Goal: Answer question/provide support: Share knowledge or assist other users

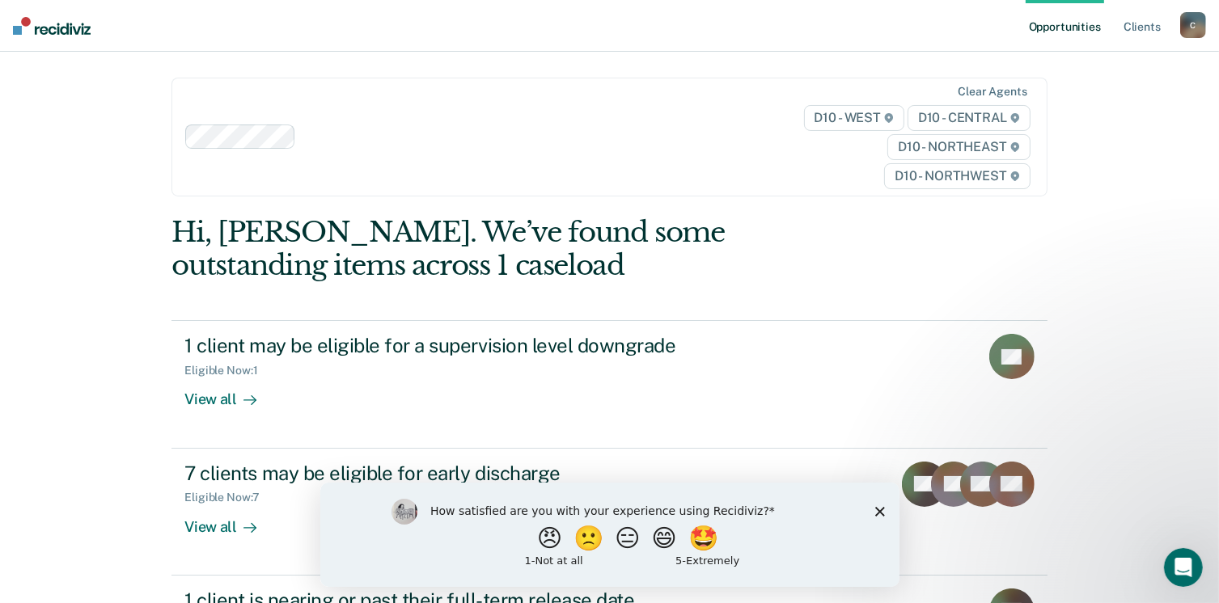
click at [1153, 384] on div "Opportunities Client s [EMAIL_ADDRESS][US_STATE][DOMAIN_NAME] C Profile How it …" at bounding box center [609, 301] width 1219 height 603
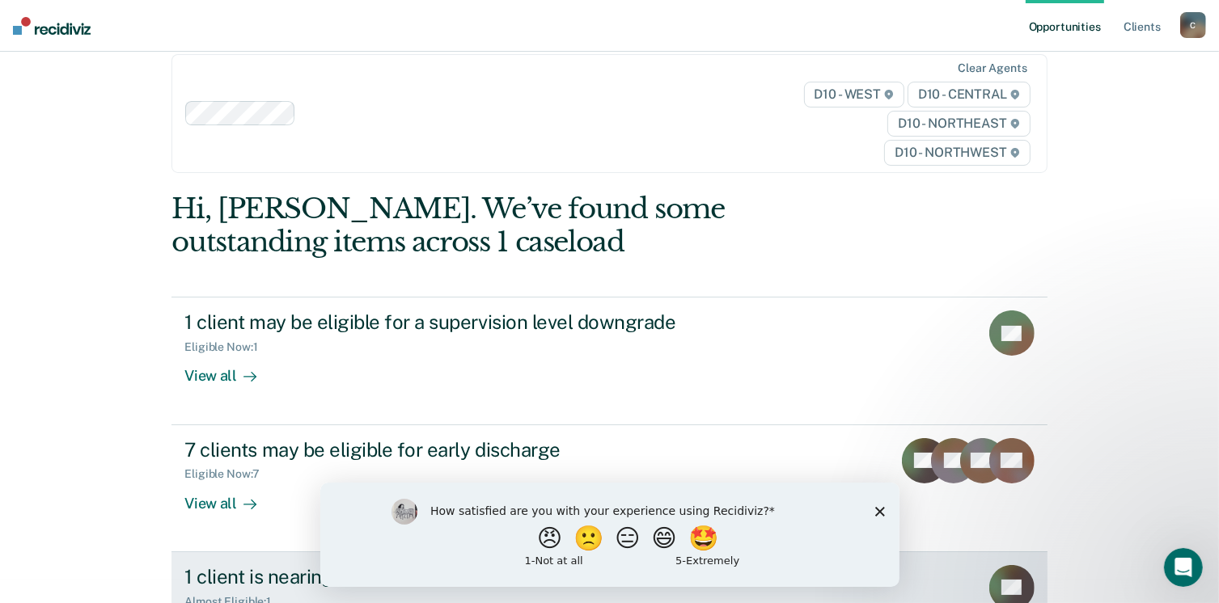
scroll to position [6, 0]
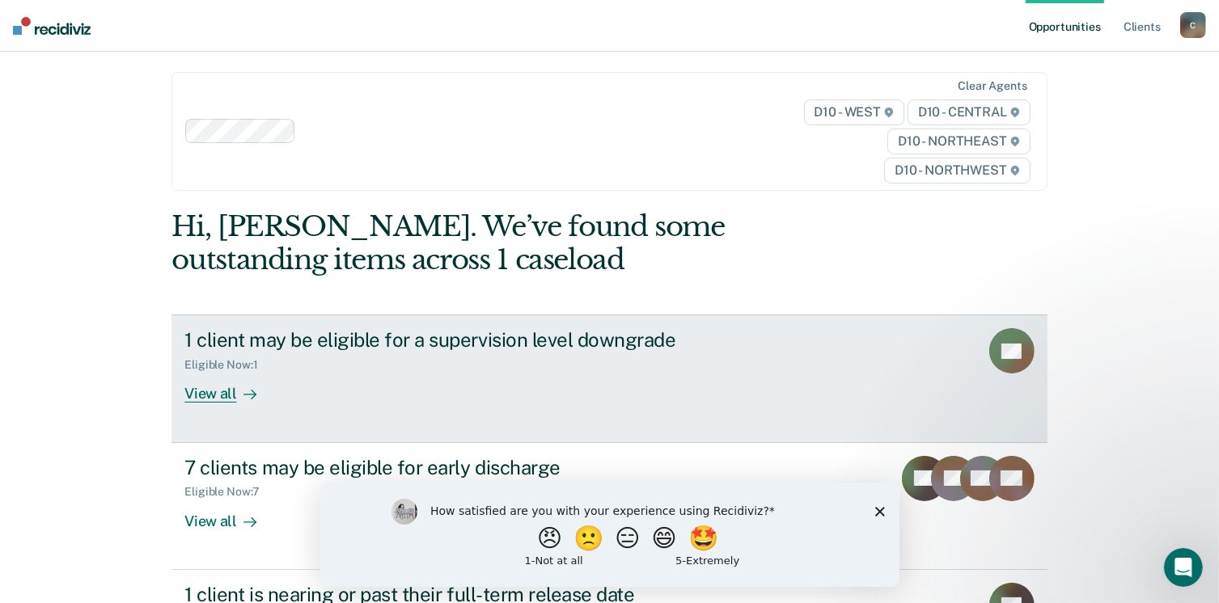
click at [188, 403] on link "1 client may be eligible for a supervision level downgrade Eligible Now : 1 Vie…" at bounding box center [608, 379] width 875 height 128
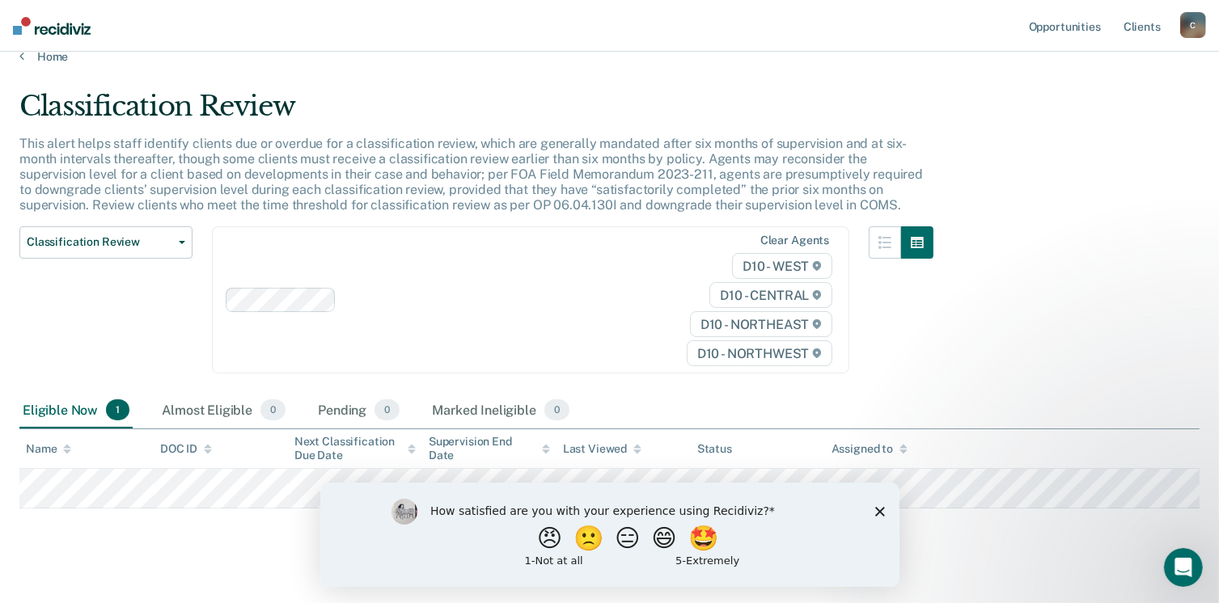
scroll to position [42, 0]
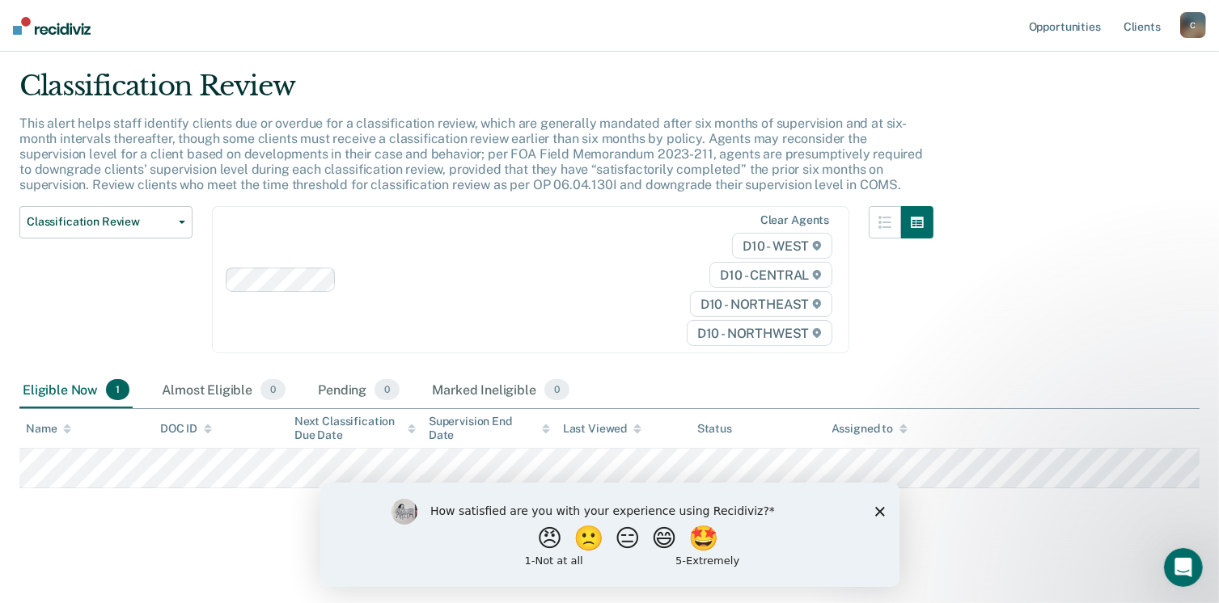
click at [879, 510] on polygon "Close survey" at bounding box center [879, 511] width 10 height 10
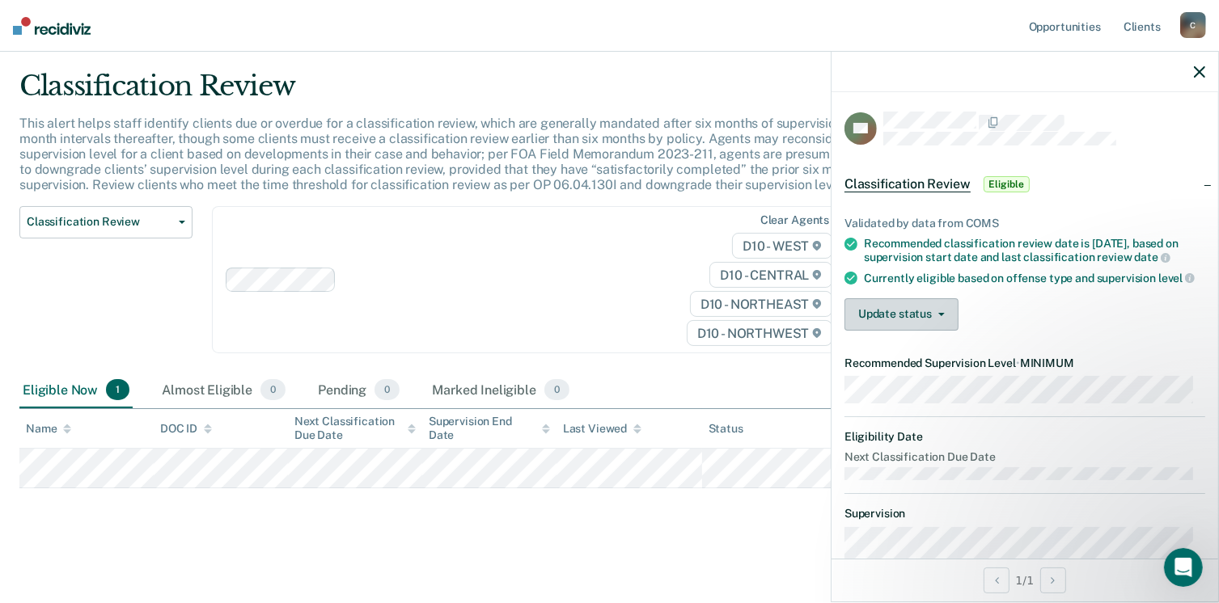
click at [941, 316] on icon "button" at bounding box center [941, 314] width 6 height 3
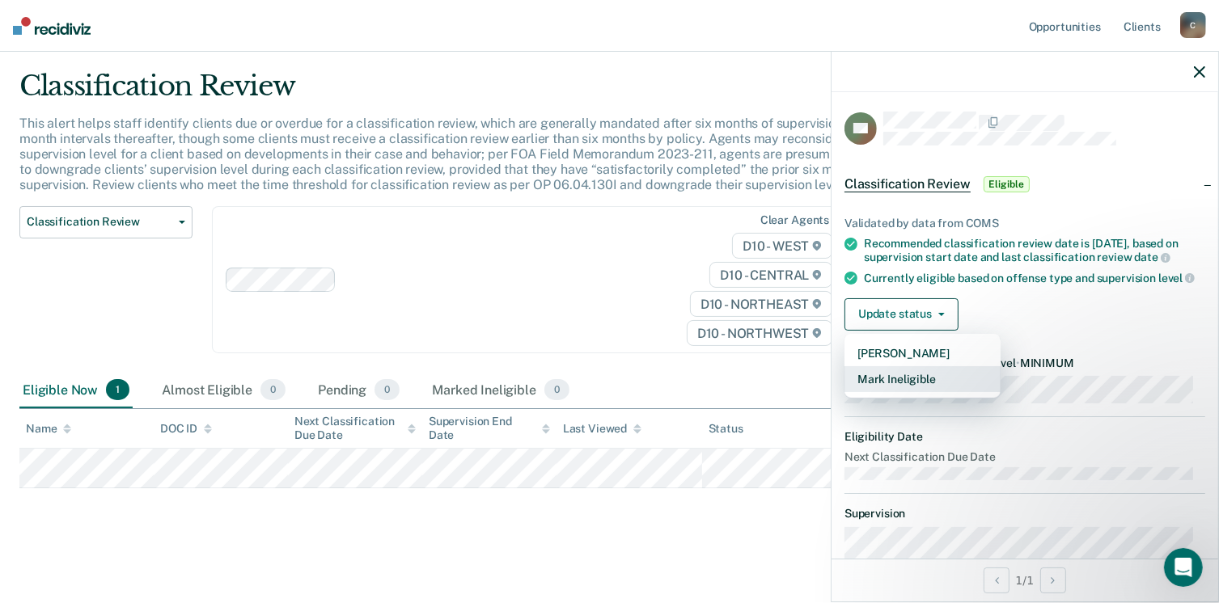
click at [927, 391] on button "Mark Ineligible" at bounding box center [922, 379] width 156 height 26
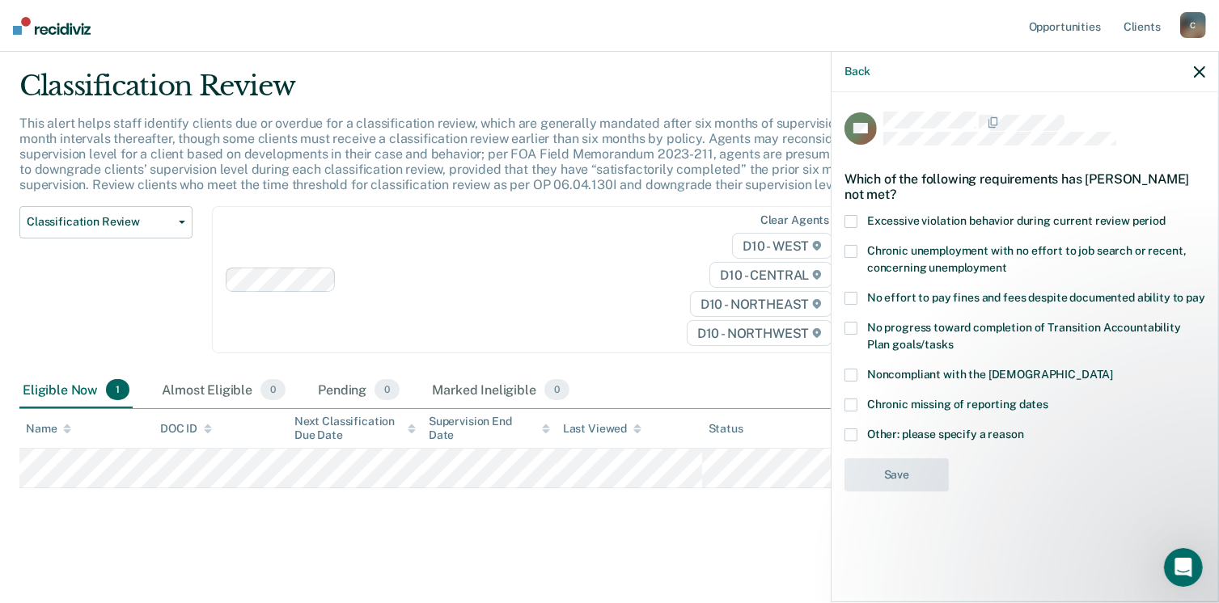
click at [854, 370] on span at bounding box center [850, 375] width 13 height 13
click at [1113, 369] on input "Noncompliant with the [DEMOGRAPHIC_DATA]" at bounding box center [1113, 369] width 0 height 0
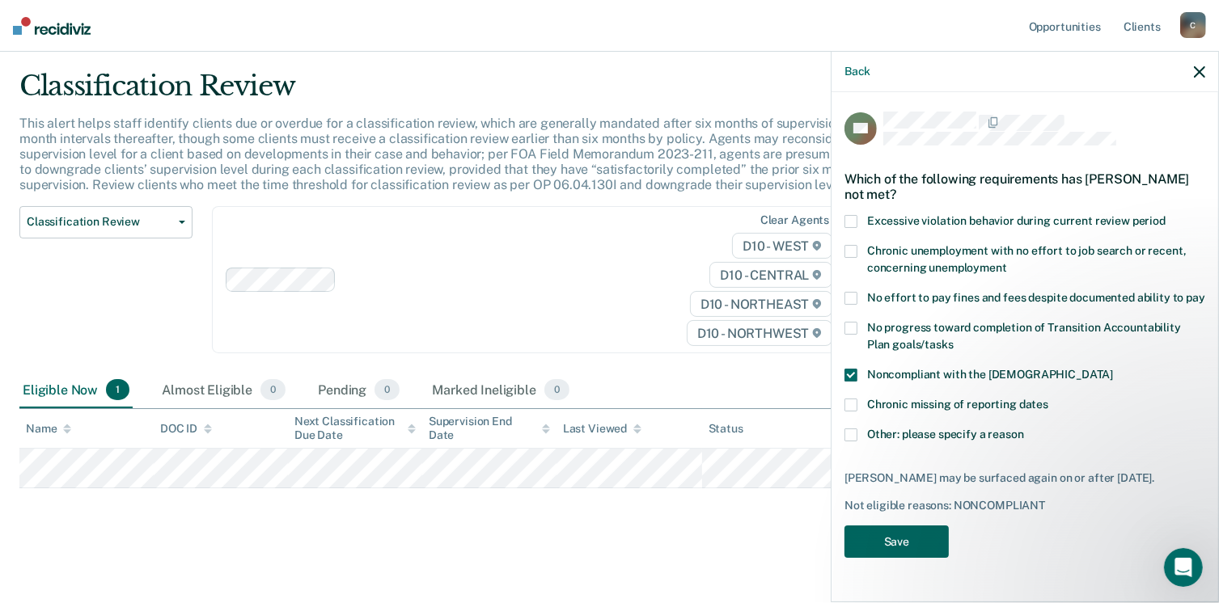
click at [902, 547] on button "Save" at bounding box center [896, 542] width 104 height 33
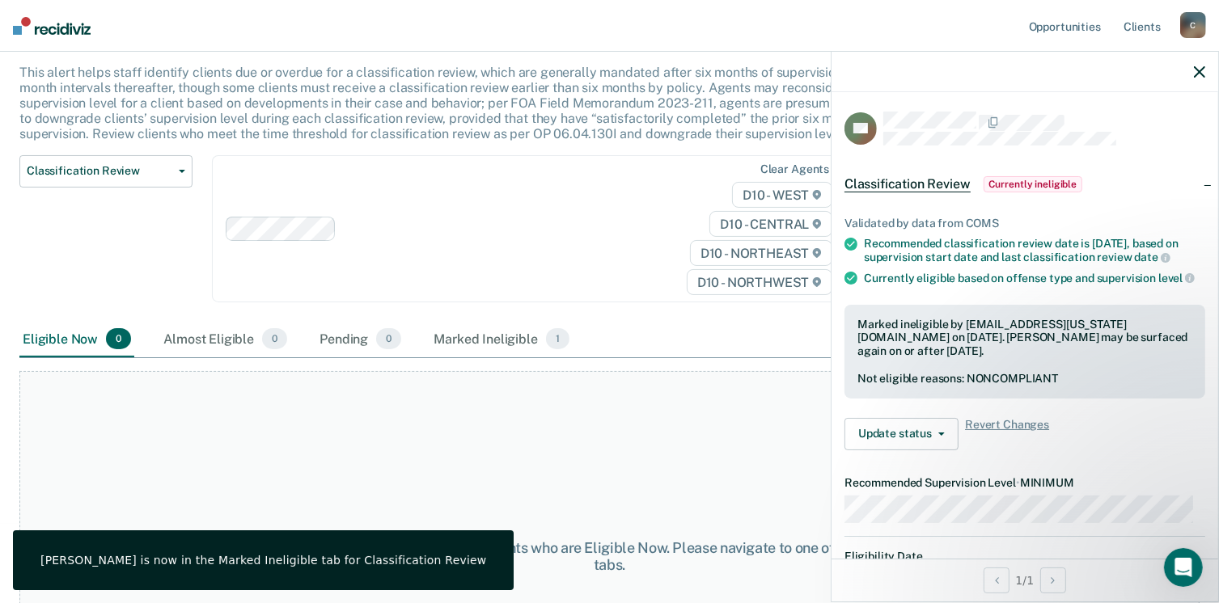
scroll to position [0, 0]
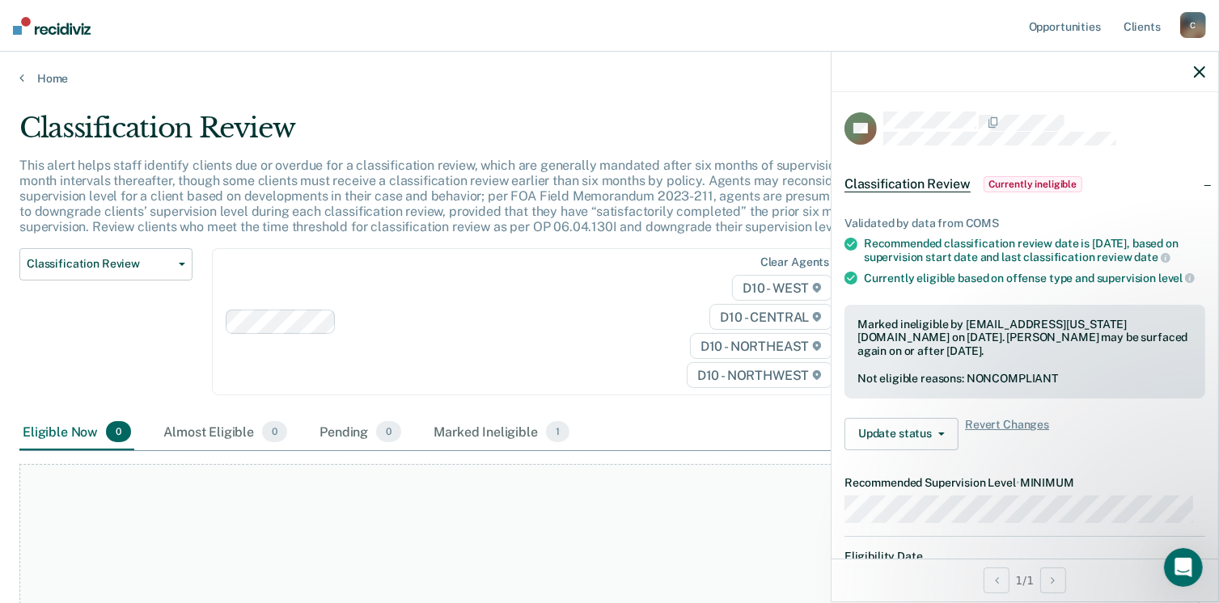
click at [1198, 78] on div at bounding box center [1024, 72] width 387 height 40
click at [1199, 70] on icon "button" at bounding box center [1199, 71] width 11 height 11
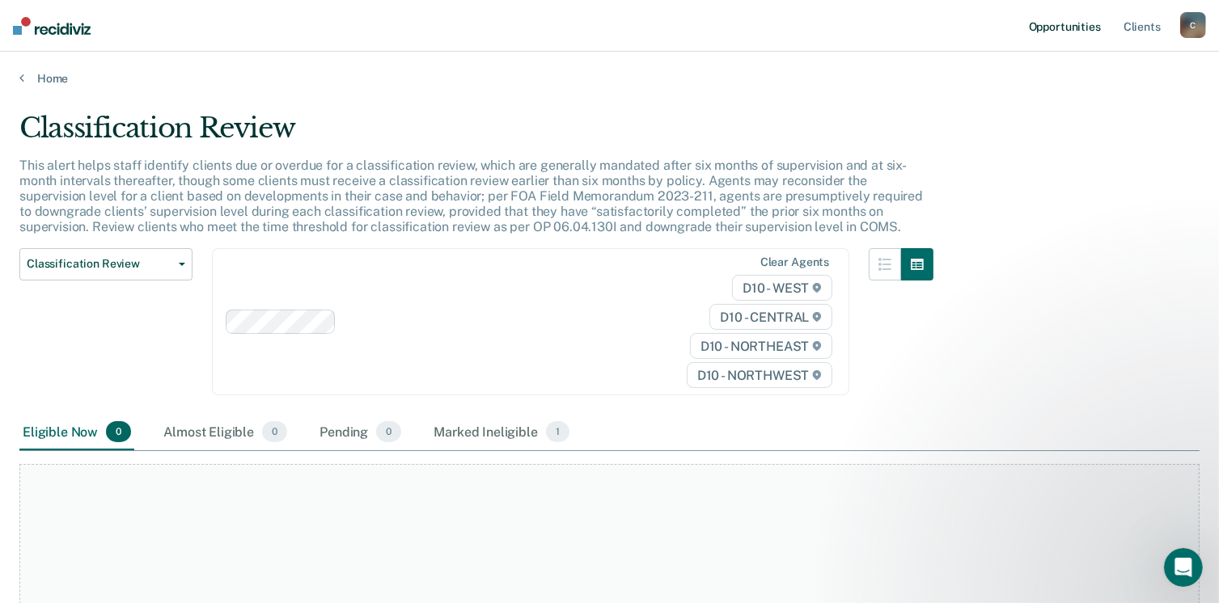
click at [1065, 29] on link "Opportunities" at bounding box center [1064, 26] width 78 height 52
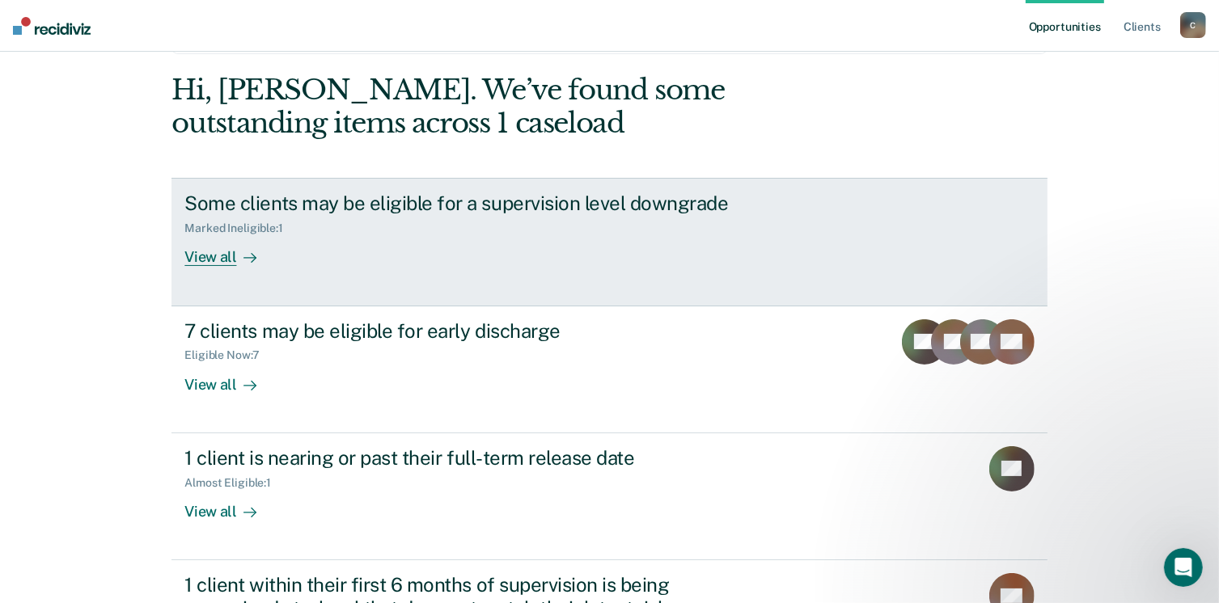
scroll to position [162, 0]
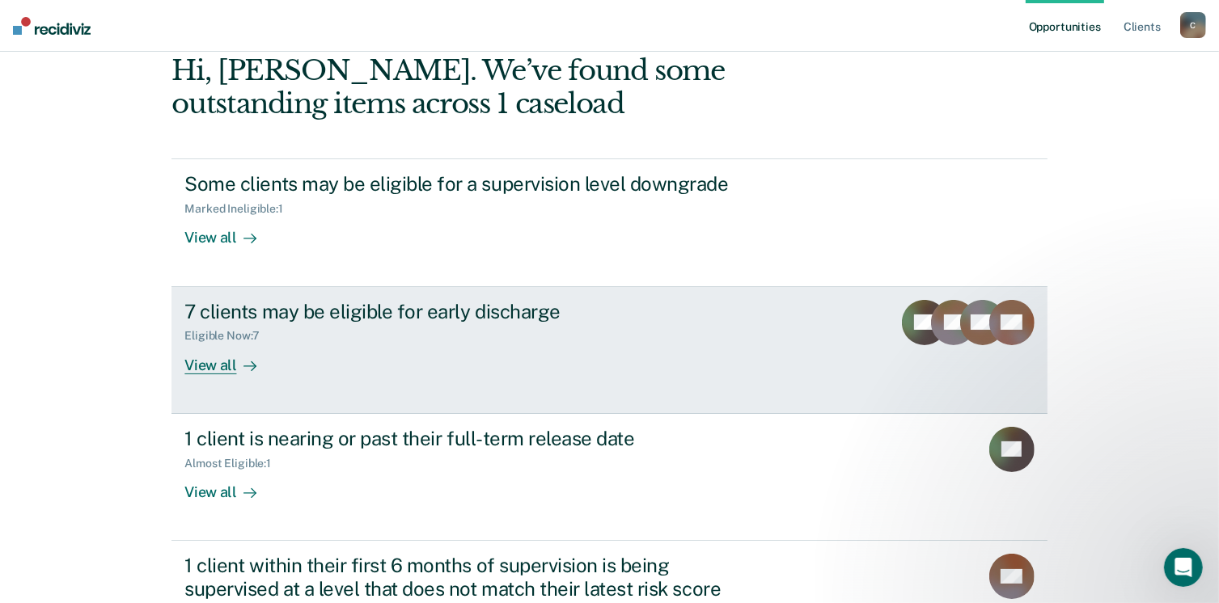
click at [217, 362] on div "View all" at bounding box center [229, 359] width 91 height 32
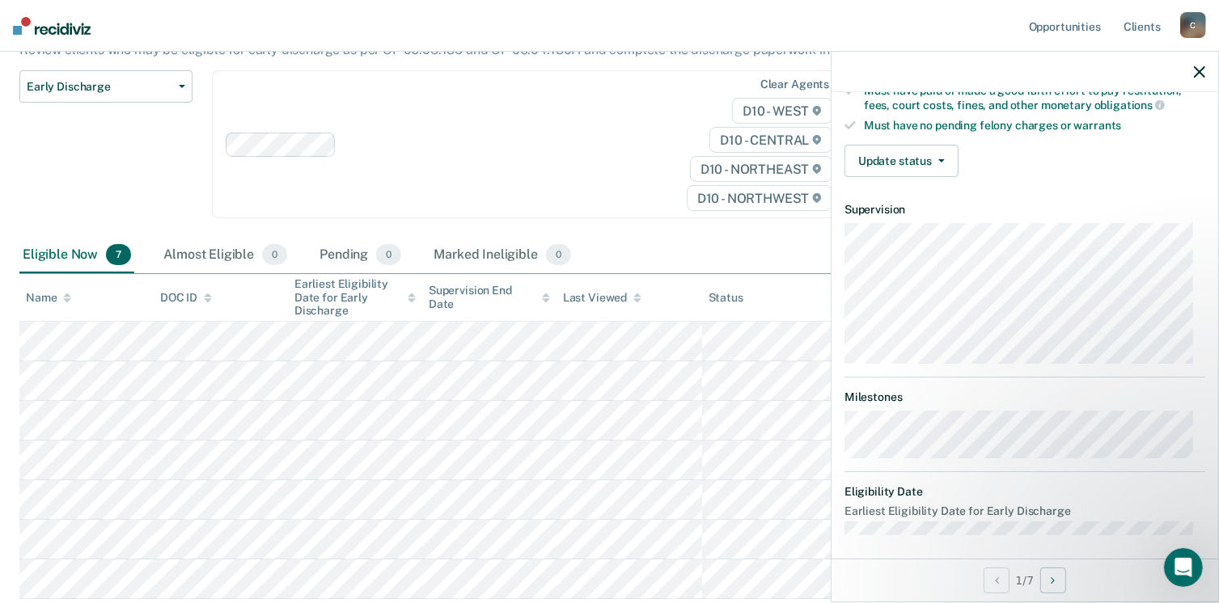
scroll to position [291, 0]
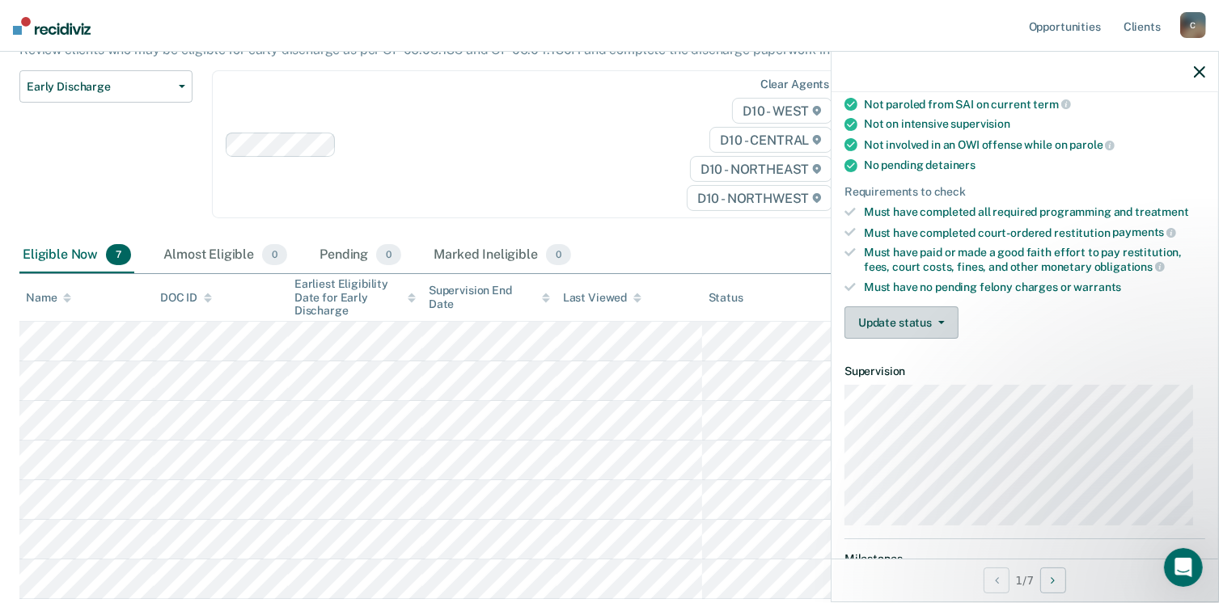
click at [884, 314] on button "Update status" at bounding box center [901, 322] width 114 height 32
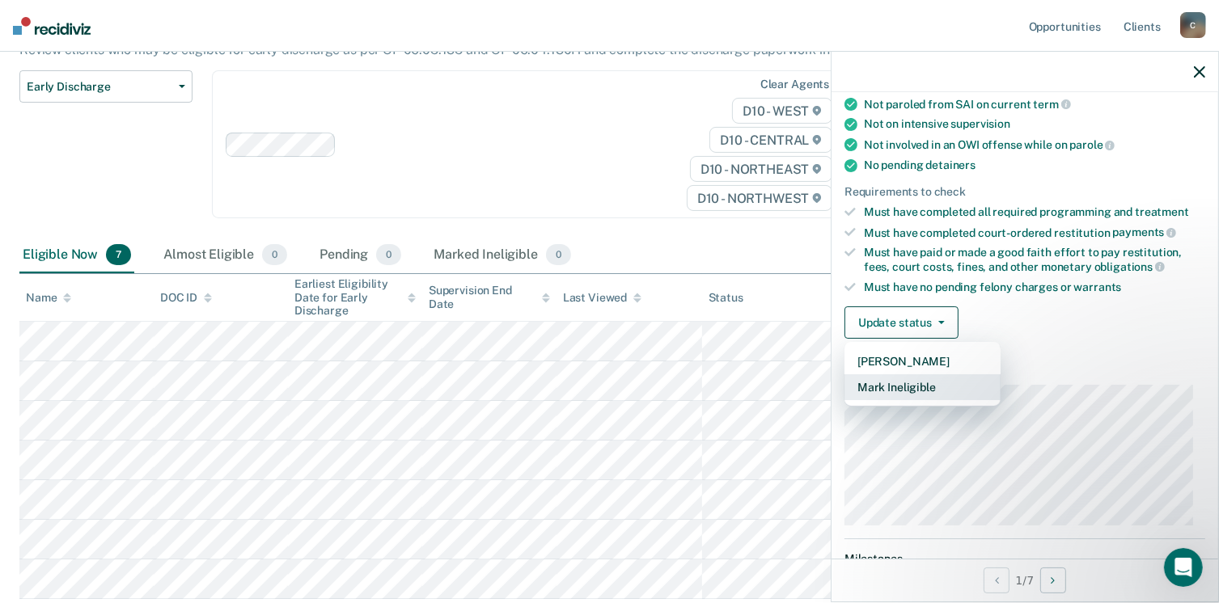
click at [912, 375] on button "Mark Ineligible" at bounding box center [922, 387] width 156 height 26
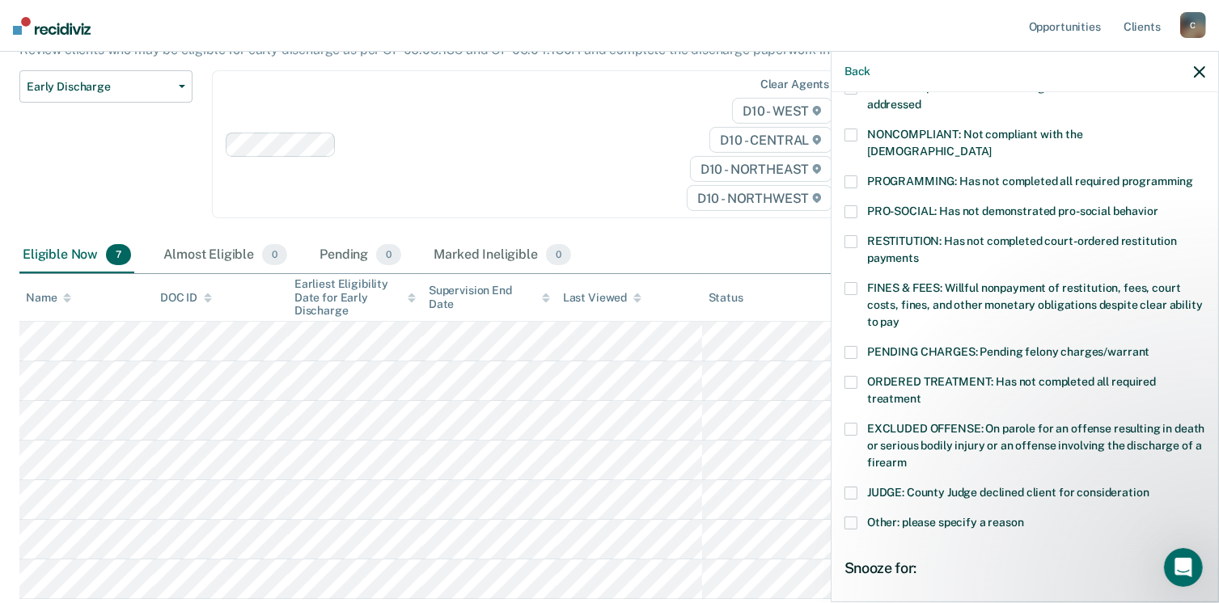
click at [851, 423] on span at bounding box center [850, 429] width 13 height 13
click at [906, 457] on input "EXCLUDED OFFENSE: On parole for an offense resulting in death or serious bodily…" at bounding box center [906, 457] width 0 height 0
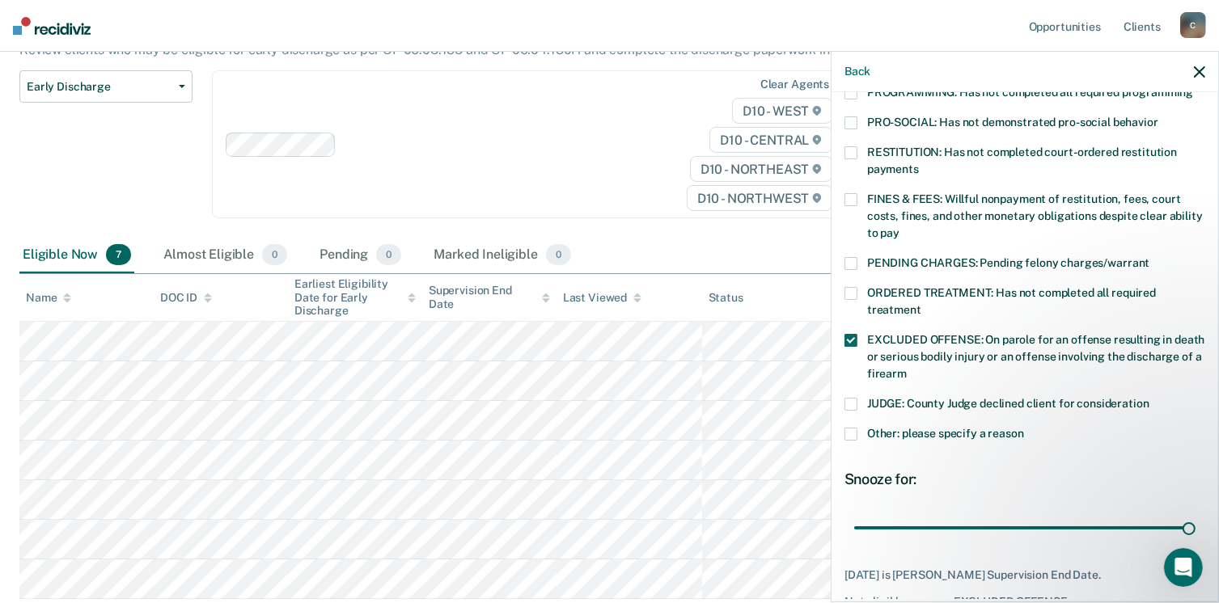
scroll to position [446, 0]
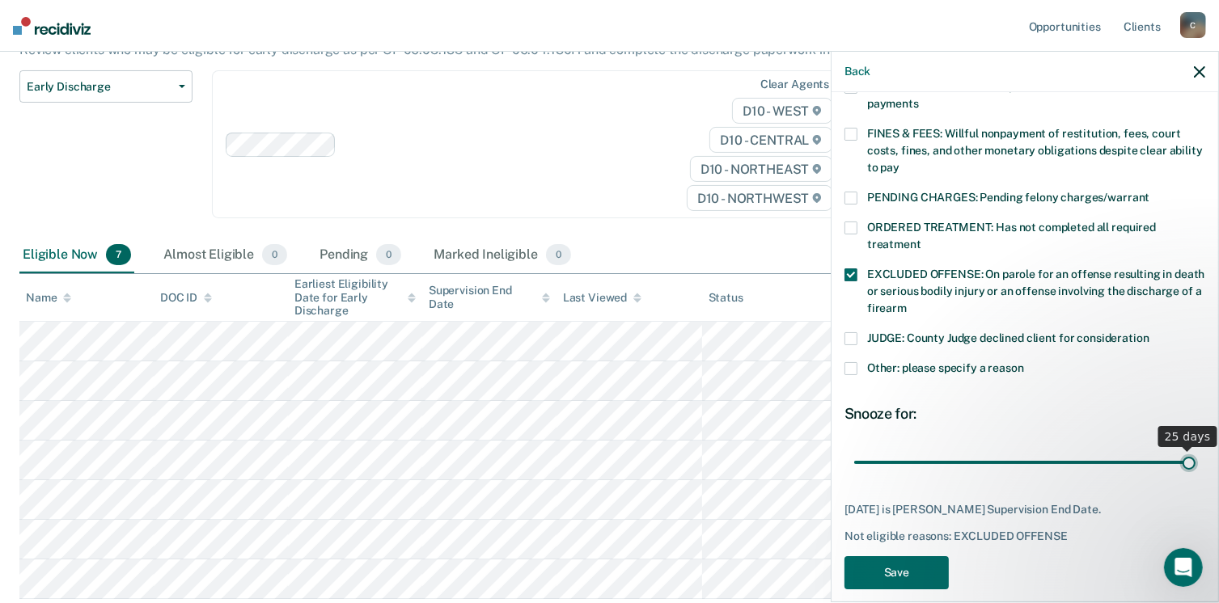
drag, startPoint x: 1176, startPoint y: 441, endPoint x: 1190, endPoint y: 441, distance: 14.6
click at [1190, 449] on input "range" at bounding box center [1024, 463] width 341 height 28
drag, startPoint x: 899, startPoint y: 543, endPoint x: 915, endPoint y: 534, distance: 18.1
click at [901, 556] on button "Save" at bounding box center [896, 572] width 104 height 33
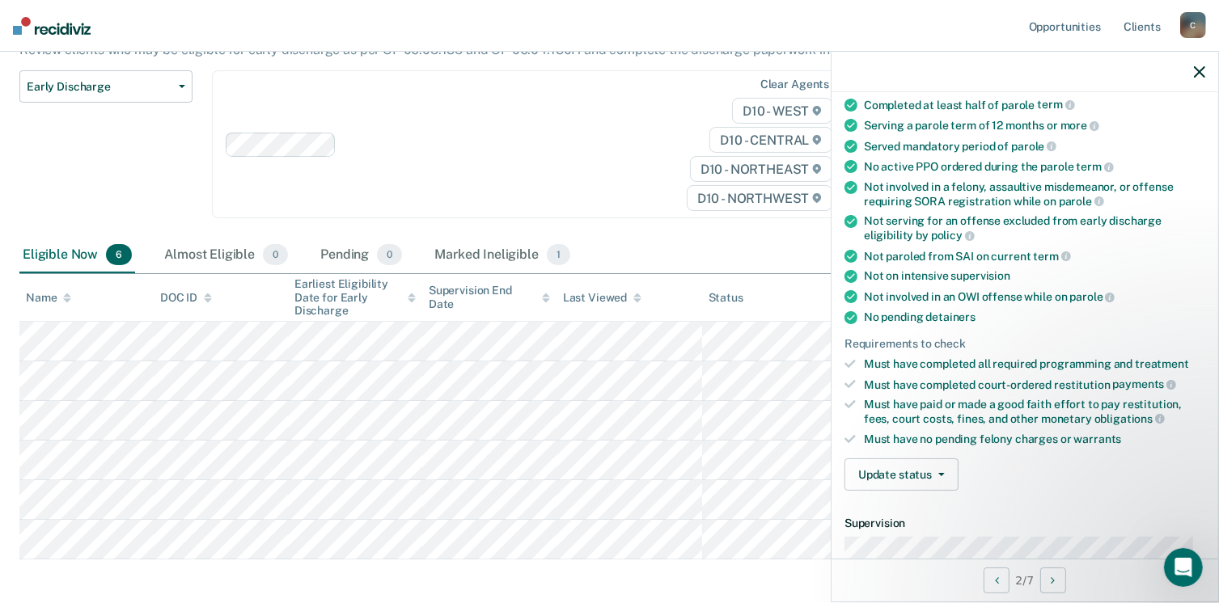
scroll to position [113, 0]
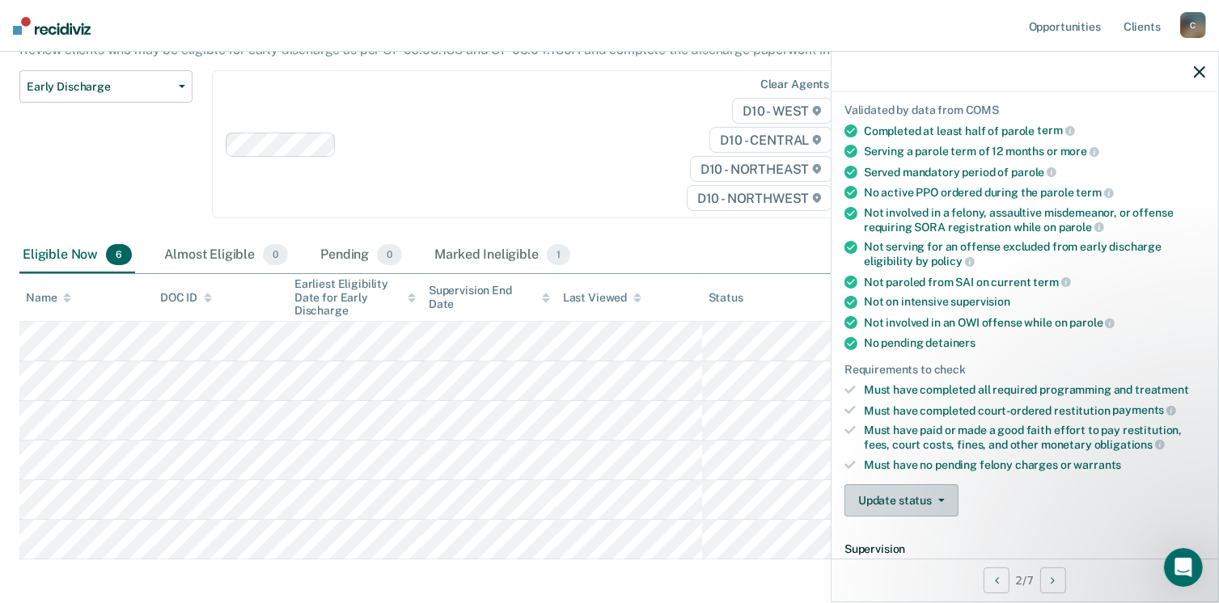
click at [908, 499] on button "Update status" at bounding box center [901, 500] width 114 height 32
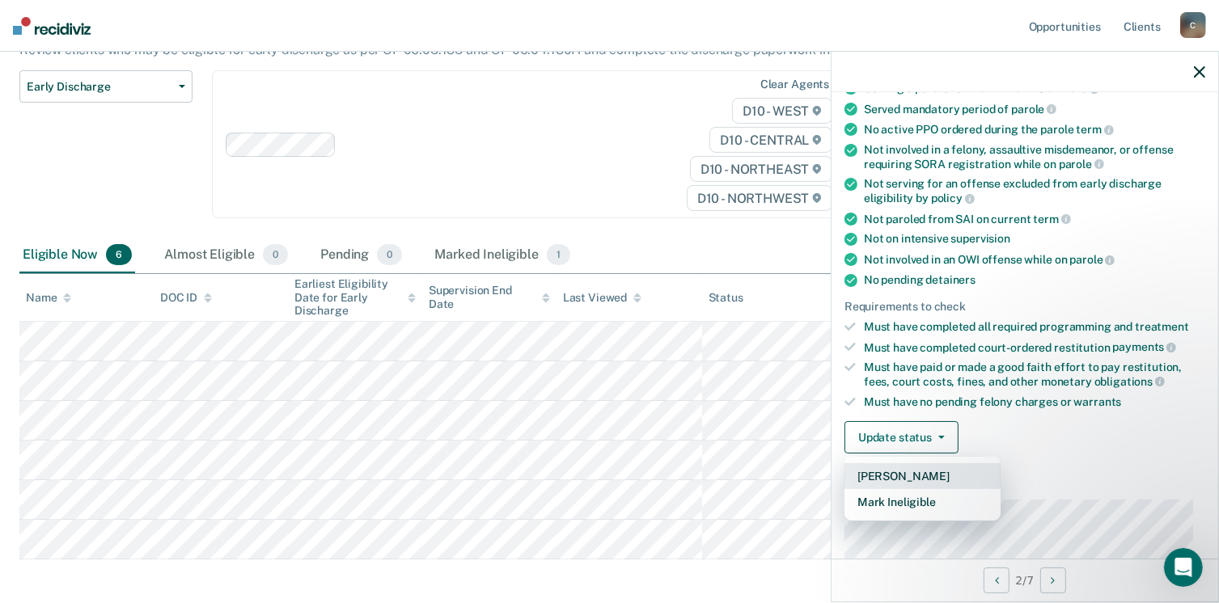
scroll to position [194, 0]
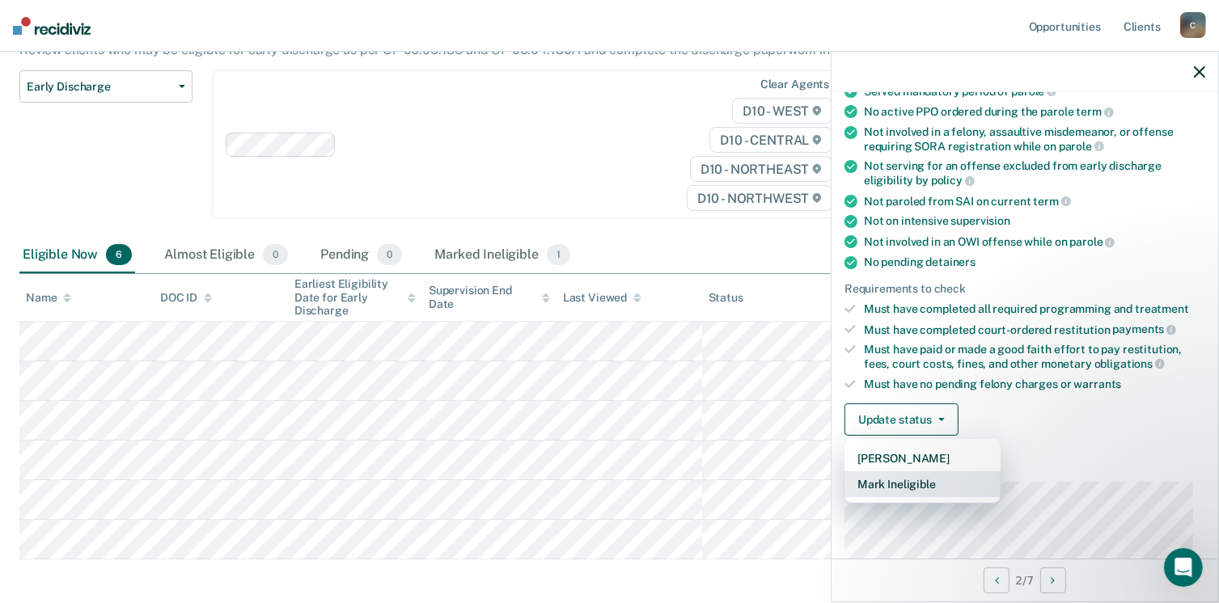
click at [944, 476] on button "Mark Ineligible" at bounding box center [922, 484] width 156 height 26
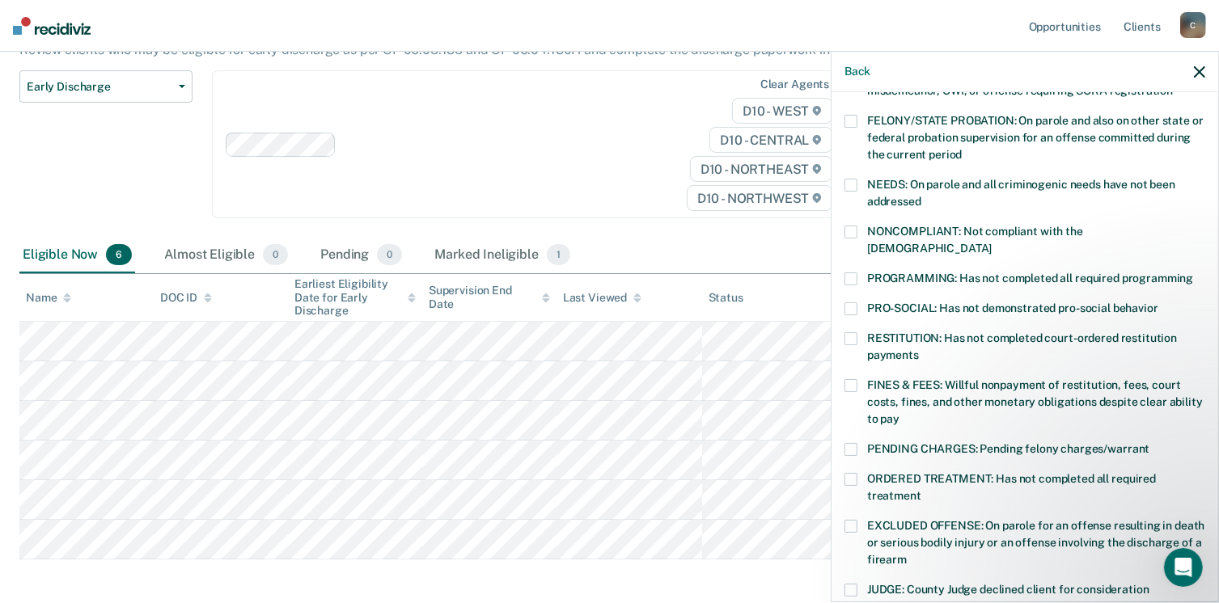
click at [847, 379] on span at bounding box center [850, 385] width 13 height 13
click at [899, 413] on input "FINES & FEES: Willful nonpayment of restitution, fees, court costs, fines, and …" at bounding box center [899, 413] width 0 height 0
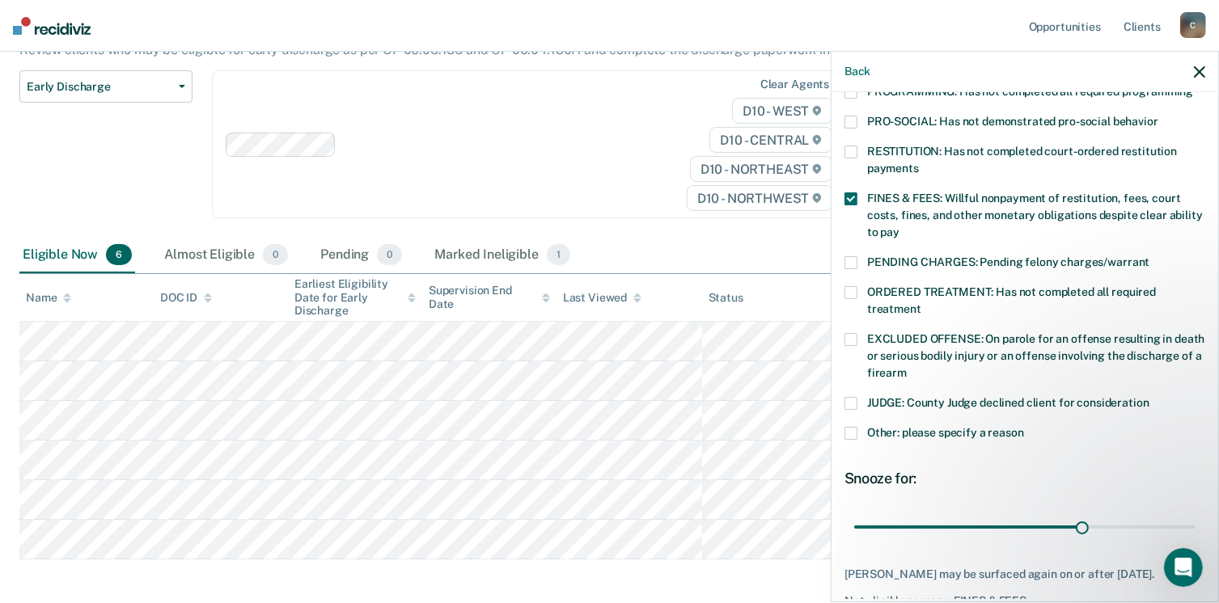
scroll to position [404, 0]
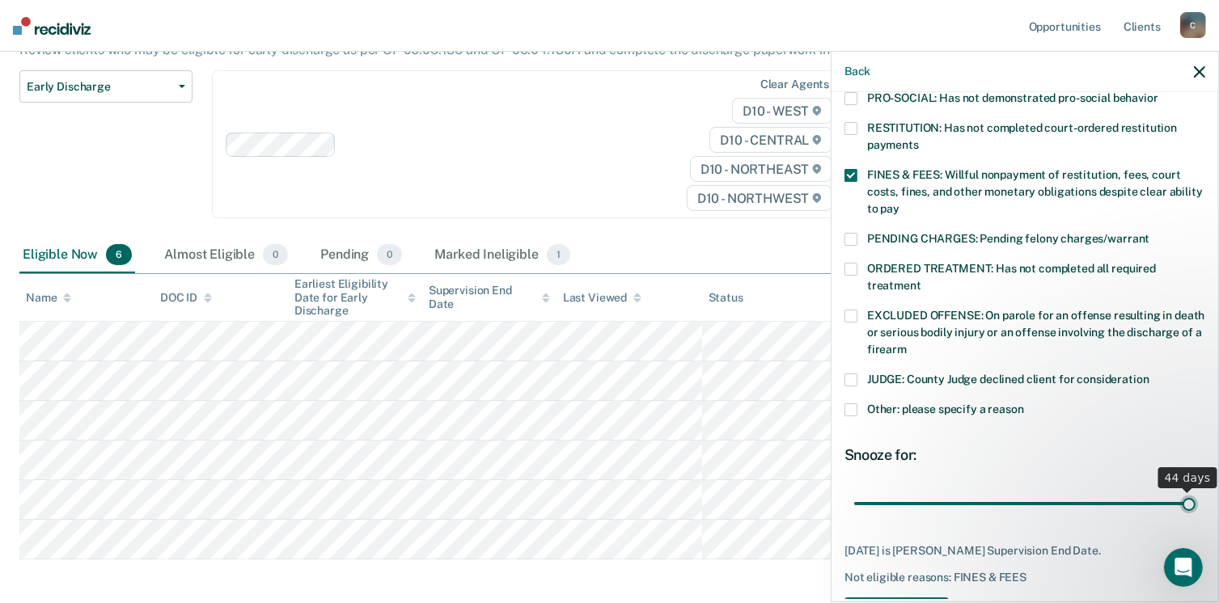
drag, startPoint x: 1072, startPoint y: 489, endPoint x: 1196, endPoint y: 476, distance: 124.4
type input "44"
click at [1195, 490] on input "range" at bounding box center [1024, 504] width 341 height 28
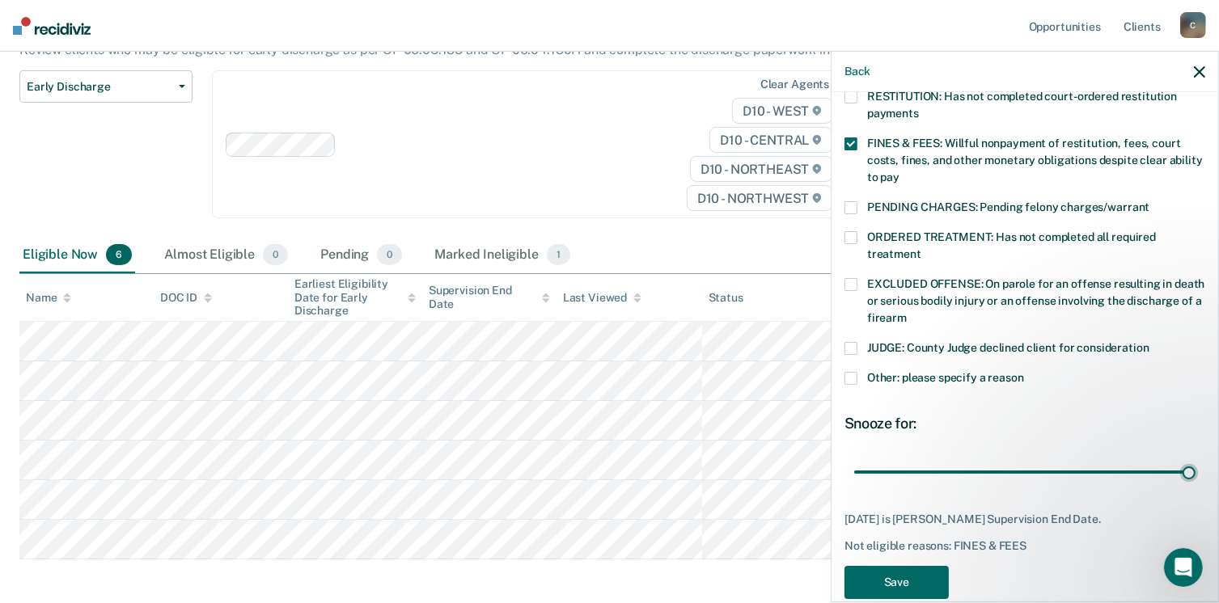
scroll to position [446, 0]
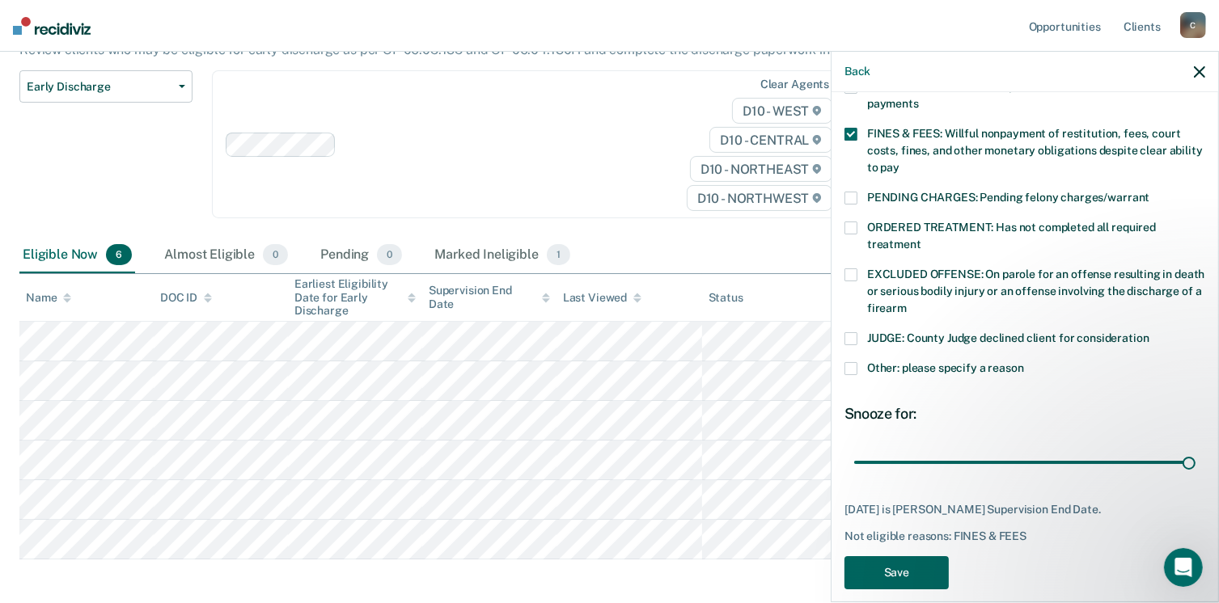
click at [920, 556] on button "Save" at bounding box center [896, 572] width 104 height 33
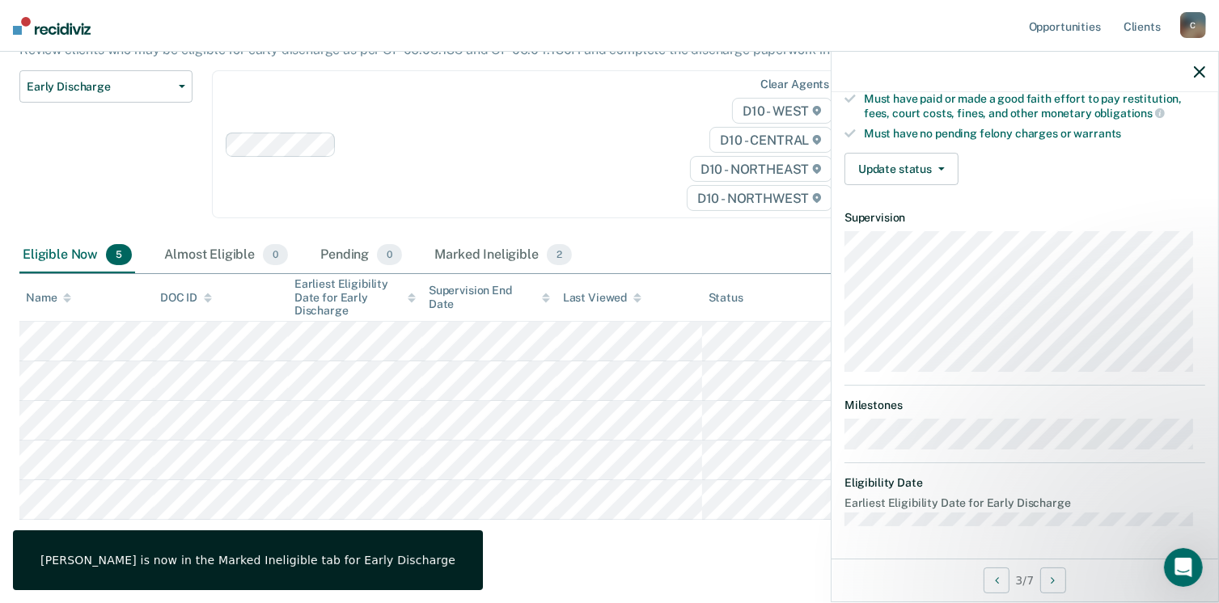
scroll to position [437, 0]
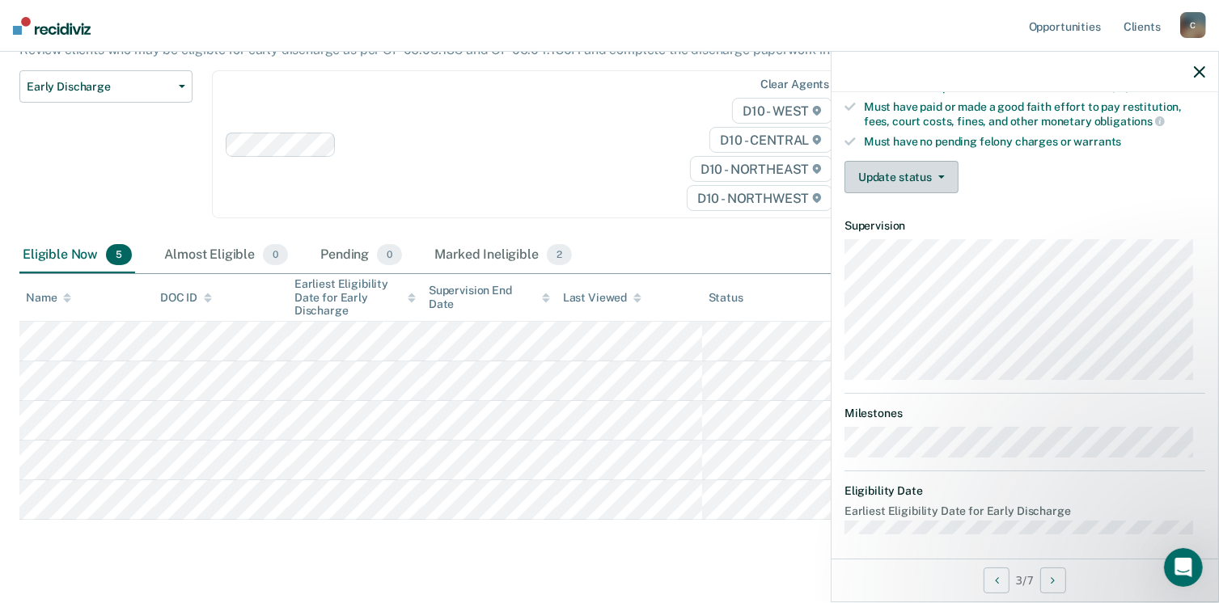
click at [915, 182] on button "Update status" at bounding box center [901, 177] width 114 height 32
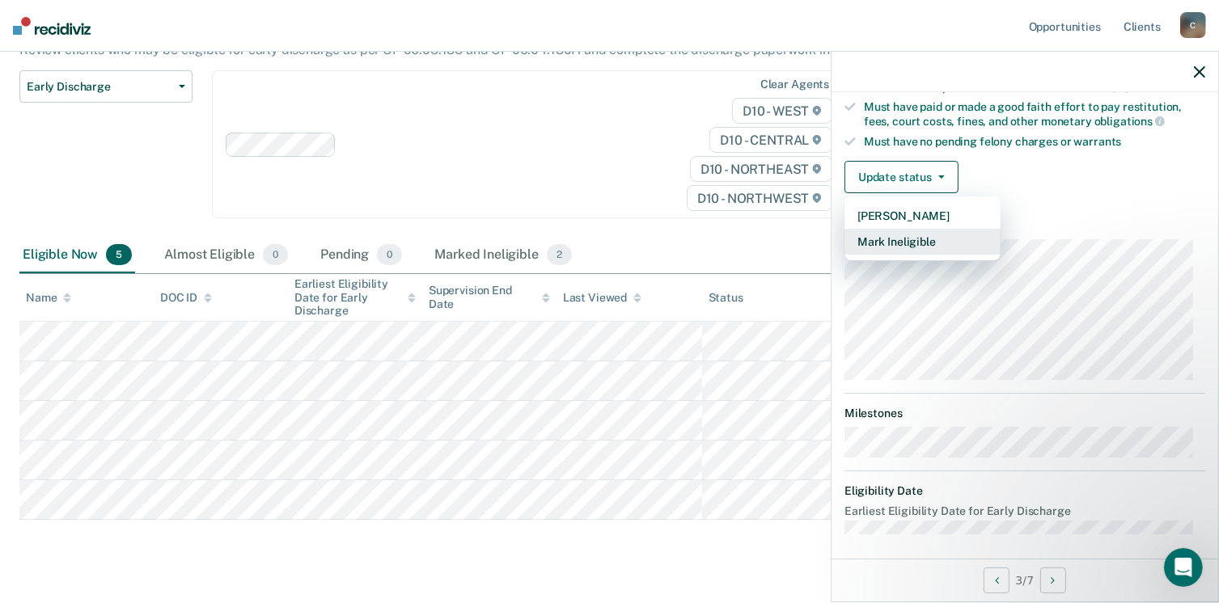
click at [925, 236] on button "Mark Ineligible" at bounding box center [922, 242] width 156 height 26
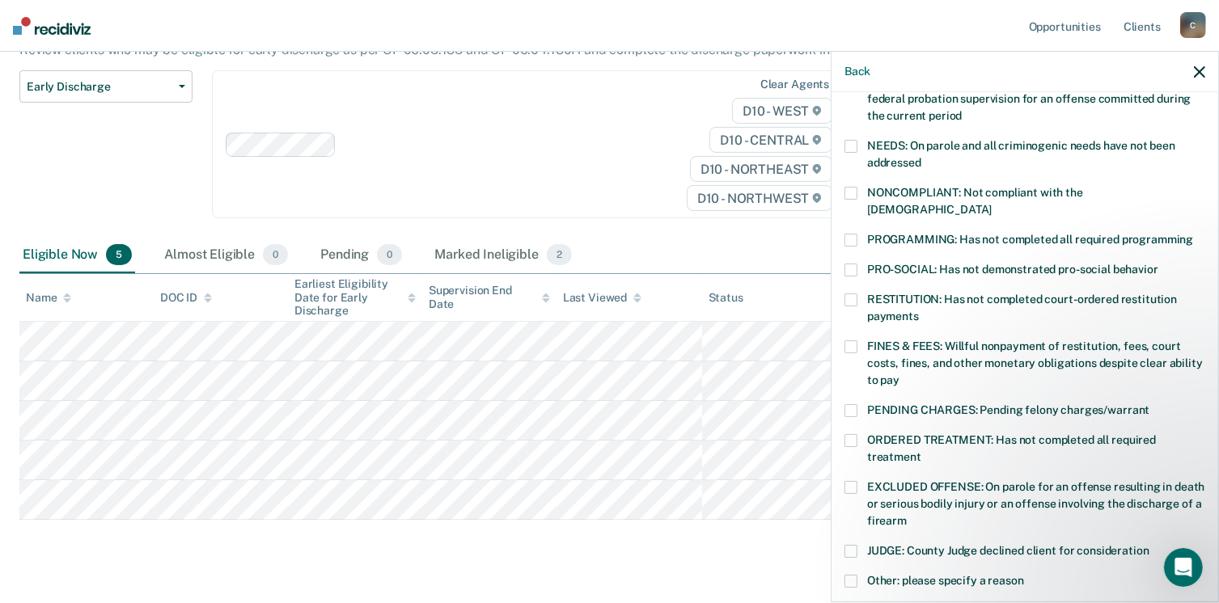
scroll to position [268, 0]
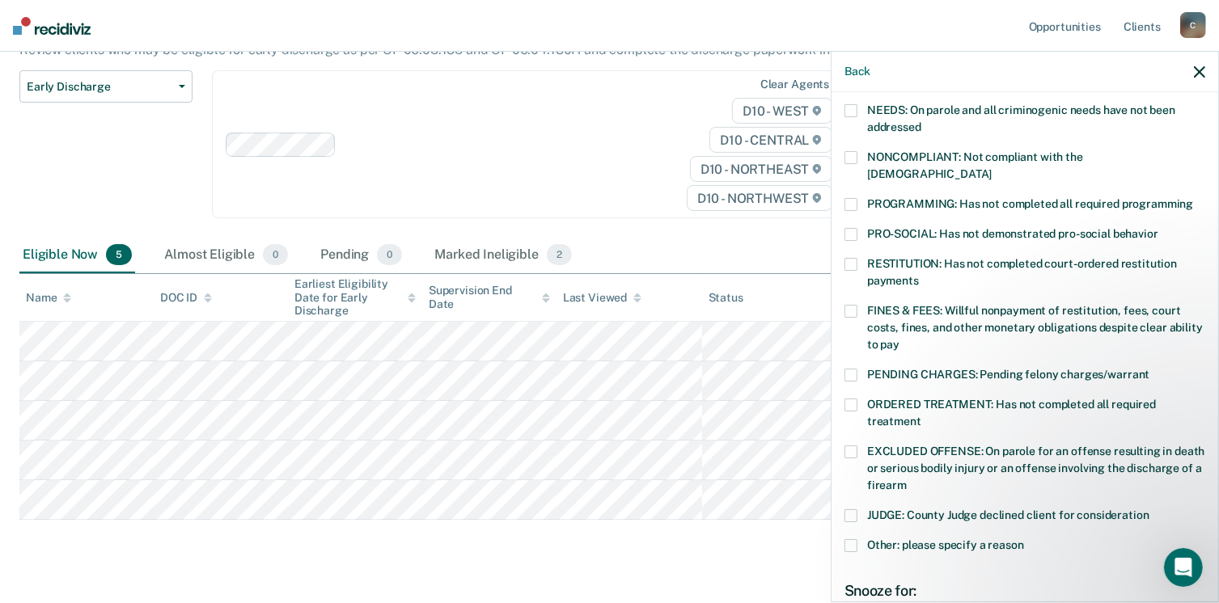
click at [852, 305] on span at bounding box center [850, 311] width 13 height 13
click at [899, 339] on input "FINES & FEES: Willful nonpayment of restitution, fees, court costs, fines, and …" at bounding box center [899, 339] width 0 height 0
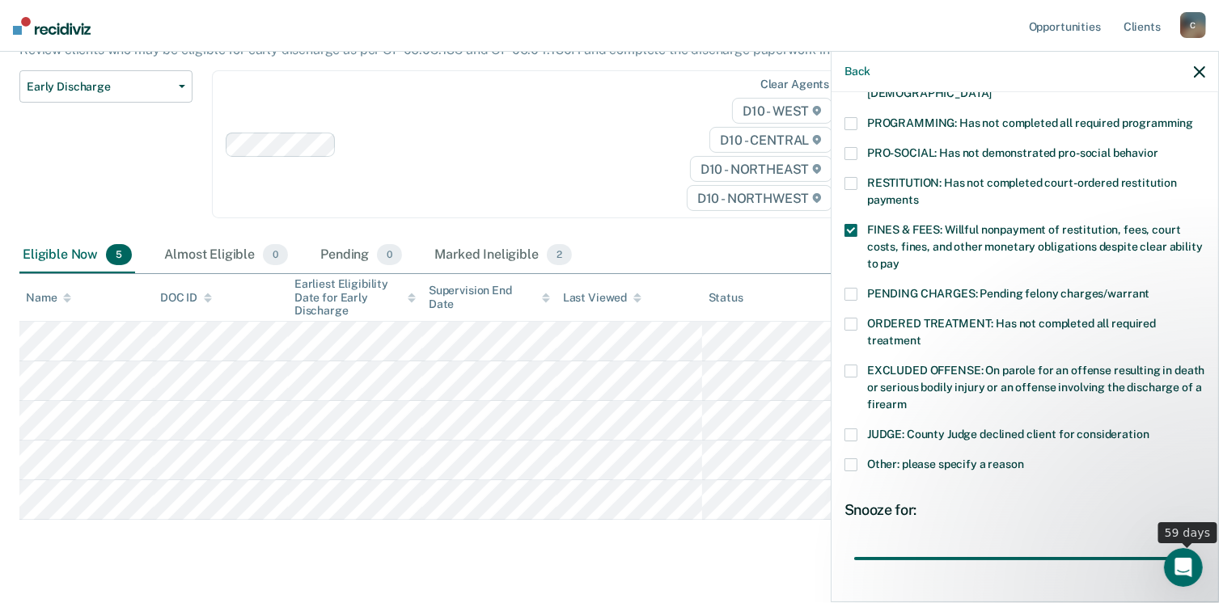
drag, startPoint x: 1017, startPoint y: 522, endPoint x: 1206, endPoint y: 509, distance: 189.7
type input "59"
click at [1195, 545] on input "range" at bounding box center [1024, 559] width 341 height 28
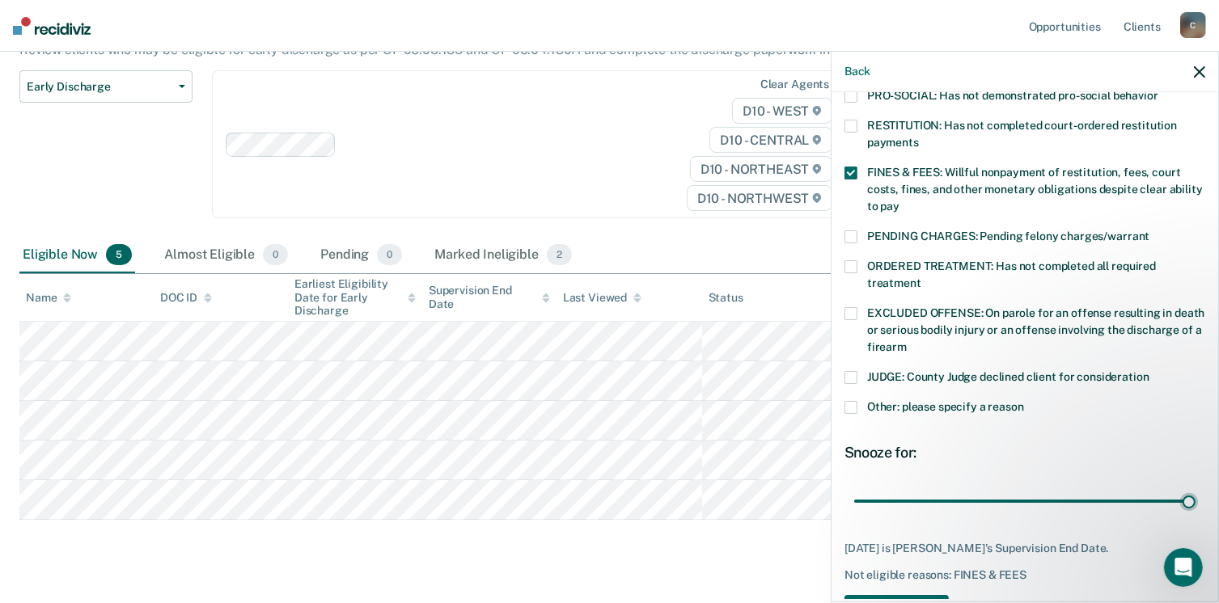
scroll to position [430, 0]
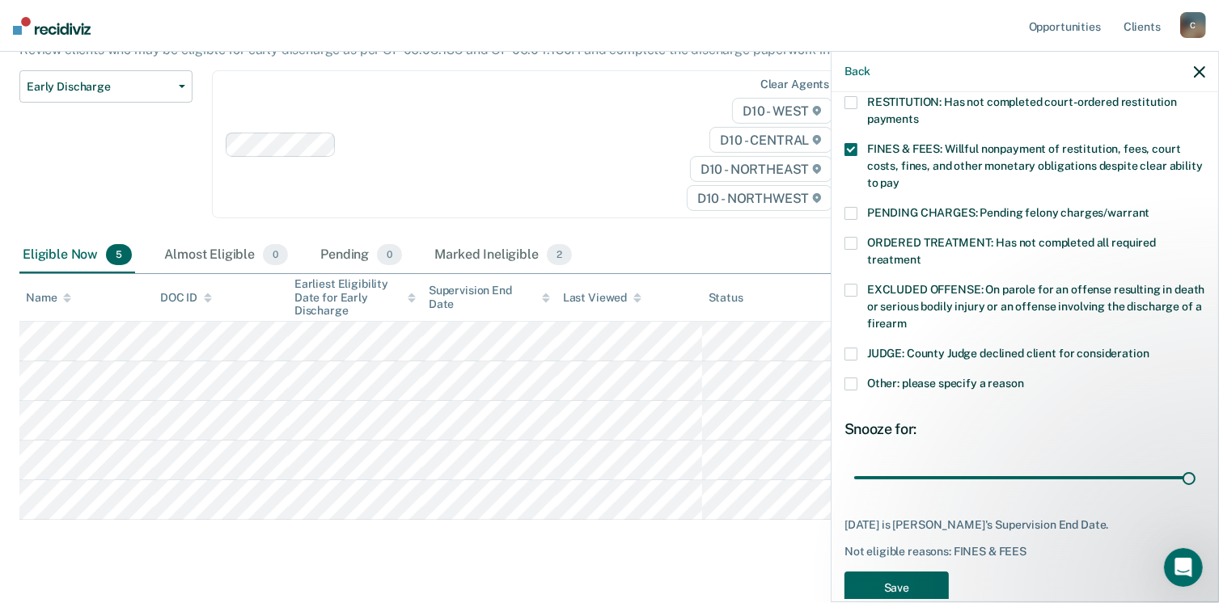
click at [898, 572] on button "Save" at bounding box center [896, 588] width 104 height 33
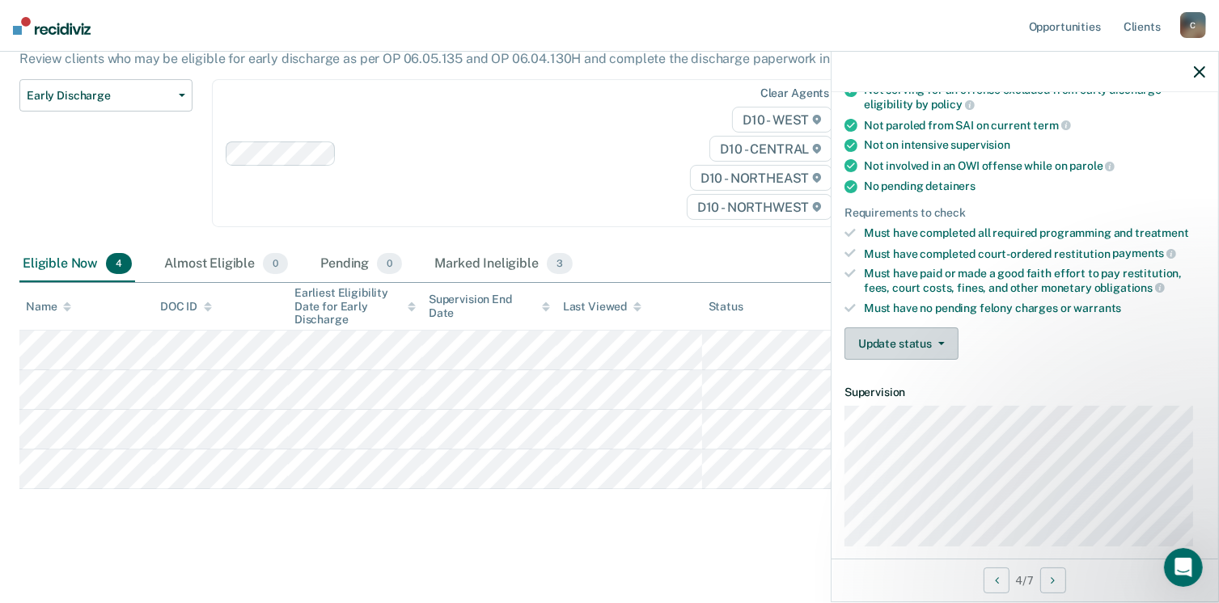
scroll to position [268, 0]
click at [928, 349] on button "Update status" at bounding box center [901, 345] width 114 height 32
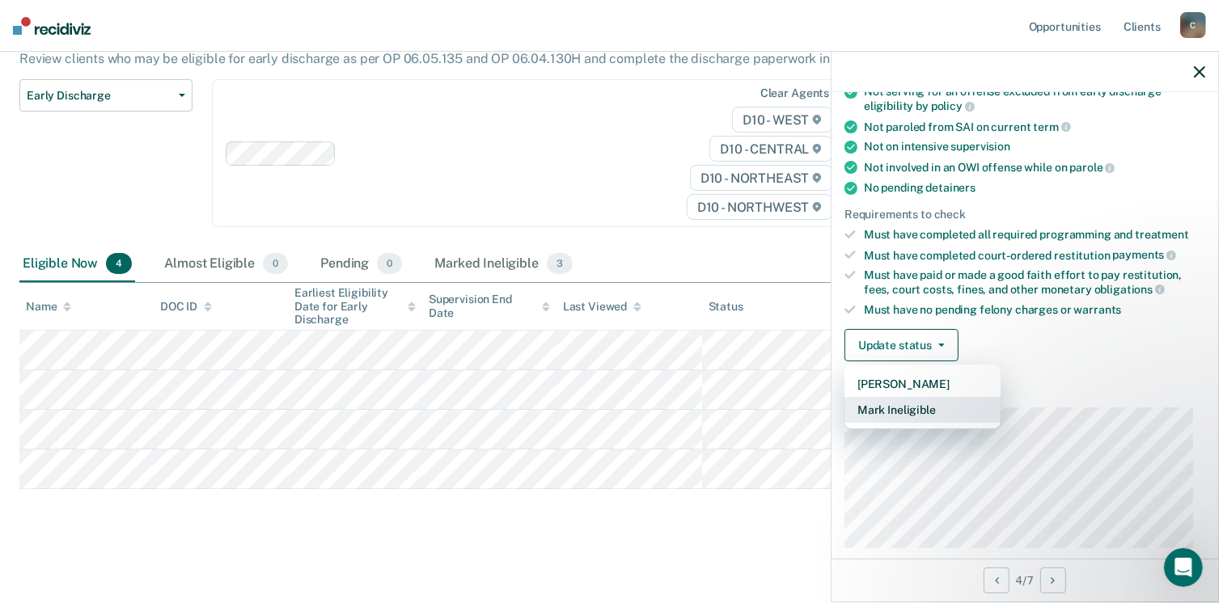
click at [921, 401] on button "Mark Ineligible" at bounding box center [922, 410] width 156 height 26
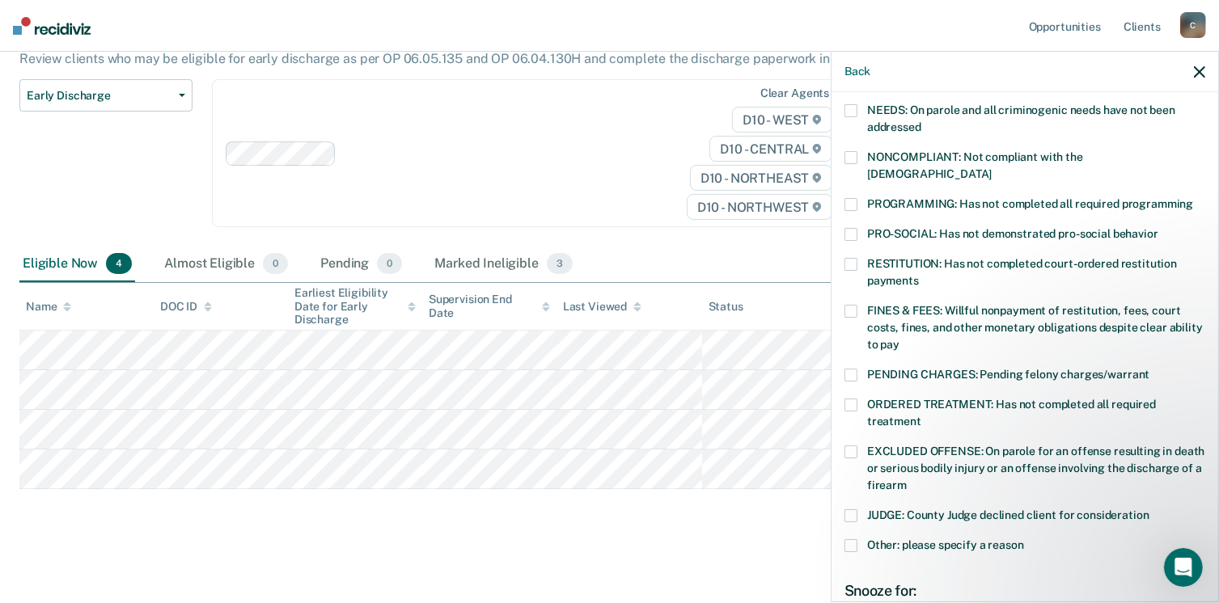
drag, startPoint x: 847, startPoint y: 291, endPoint x: 858, endPoint y: 295, distance: 11.3
click at [850, 305] on span at bounding box center [850, 311] width 13 height 13
click at [899, 339] on input "FINES & FEES: Willful nonpayment of restitution, fees, court costs, fines, and …" at bounding box center [899, 339] width 0 height 0
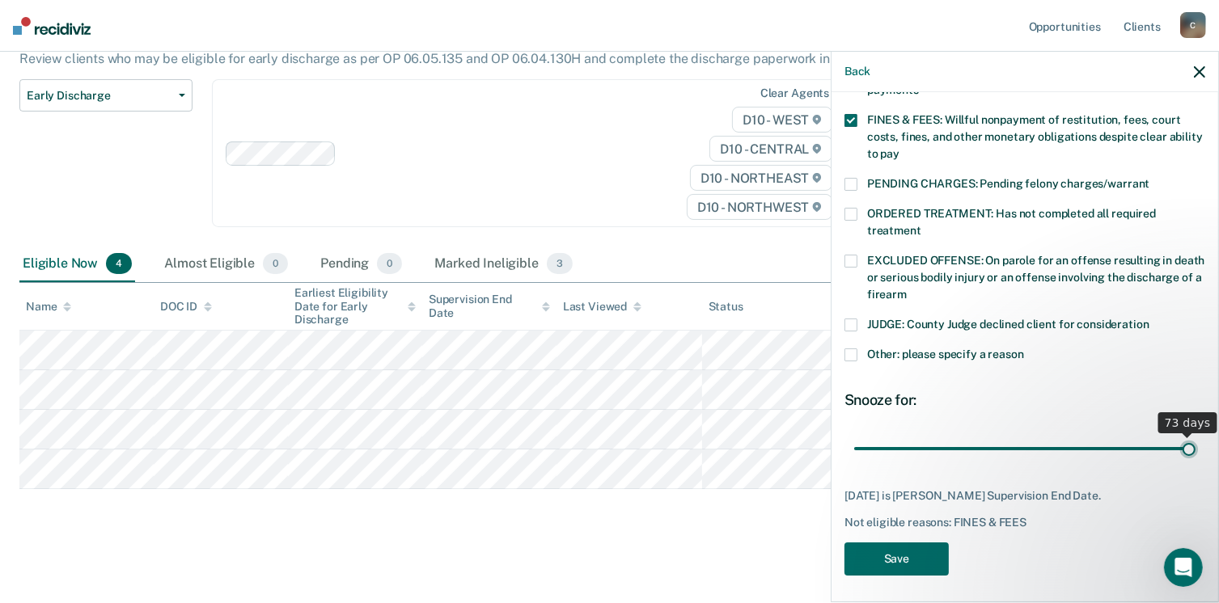
scroll to position [446, 0]
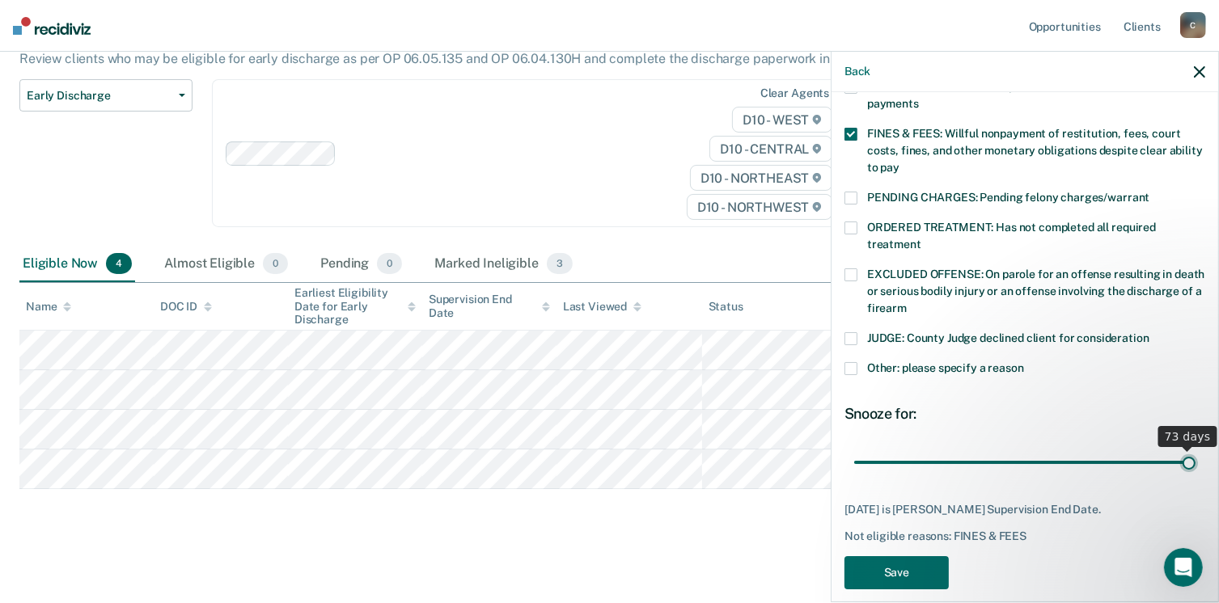
drag, startPoint x: 990, startPoint y: 429, endPoint x: 1205, endPoint y: 415, distance: 215.5
type input "73"
click at [1195, 449] on input "range" at bounding box center [1024, 463] width 341 height 28
click at [911, 557] on button "Save" at bounding box center [896, 572] width 104 height 33
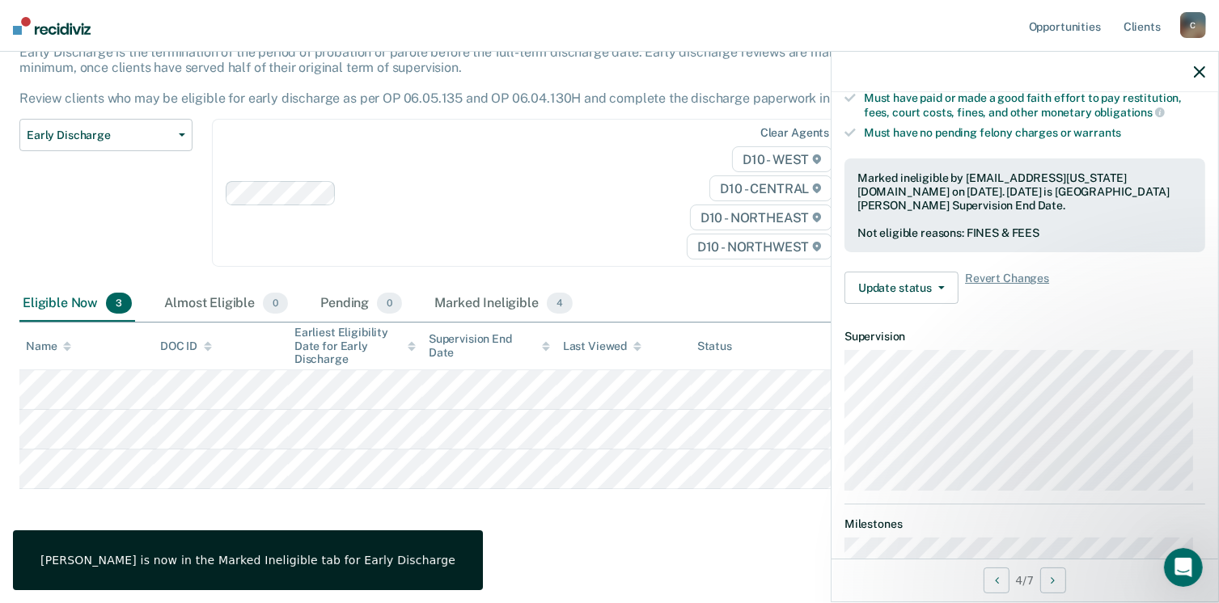
scroll to position [437, 0]
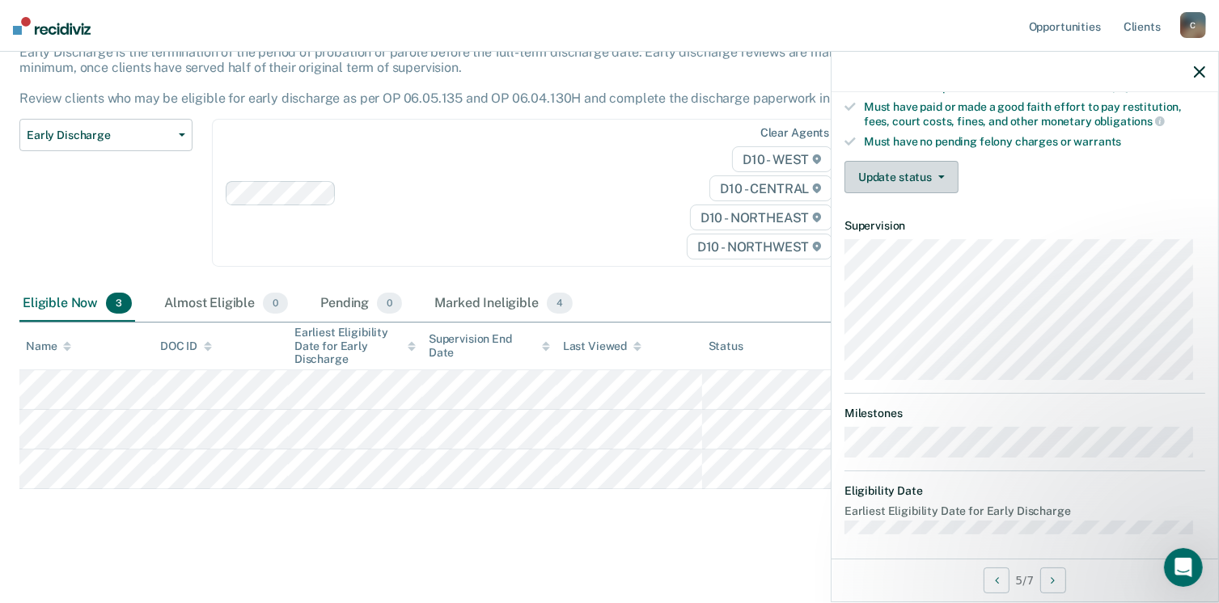
click at [916, 167] on button "Update status" at bounding box center [901, 177] width 114 height 32
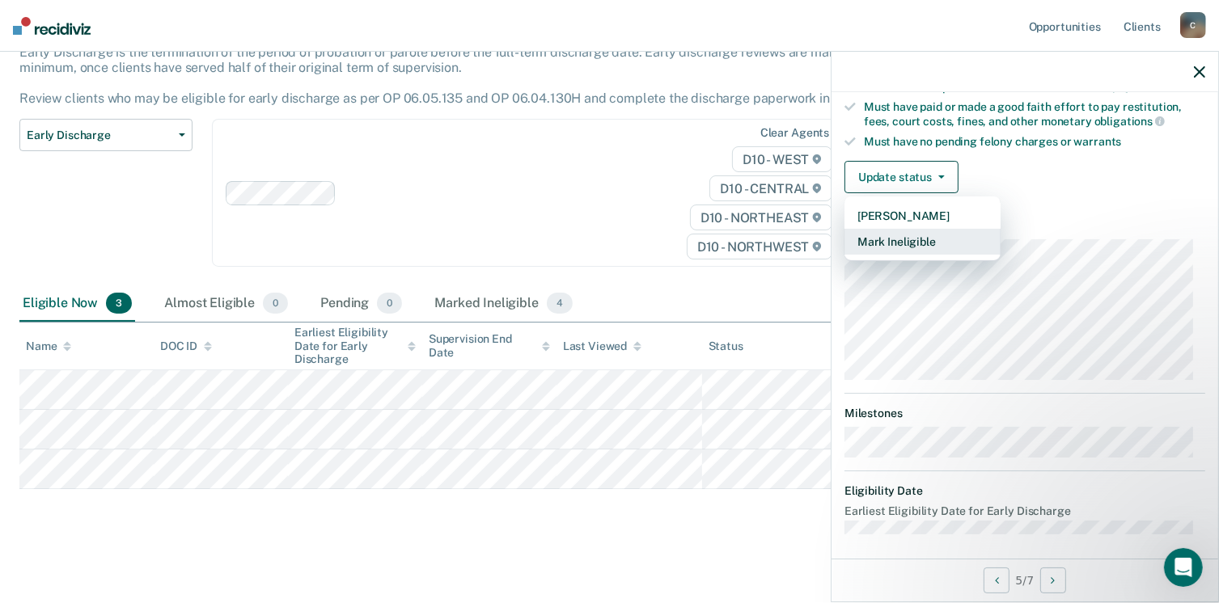
click at [909, 233] on button "Mark Ineligible" at bounding box center [922, 242] width 156 height 26
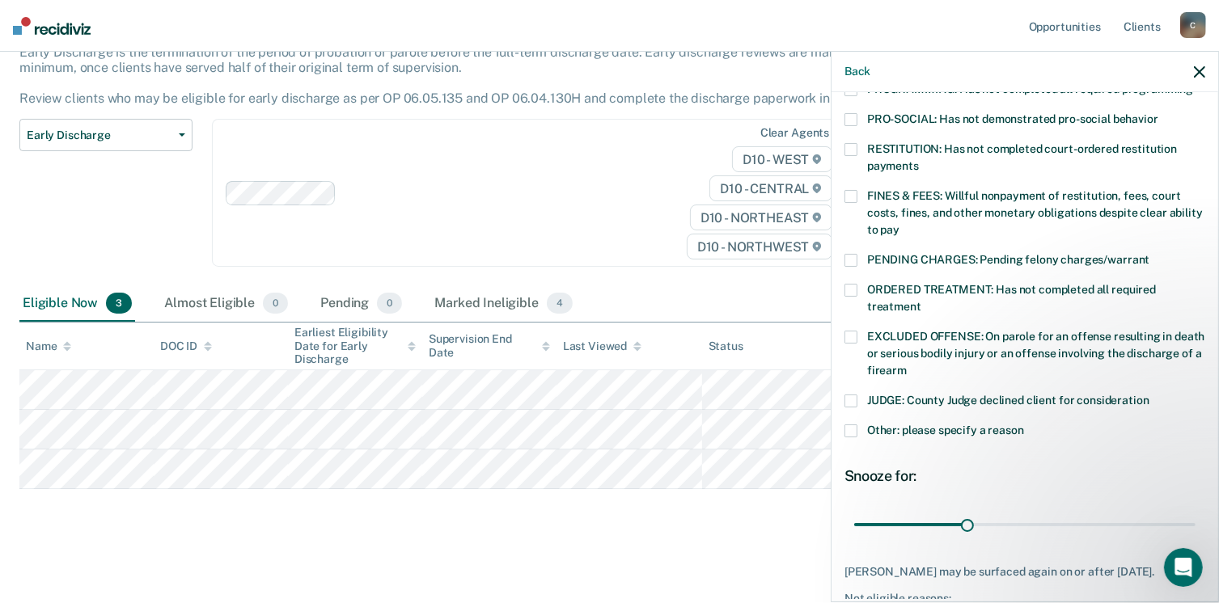
scroll to position [356, 0]
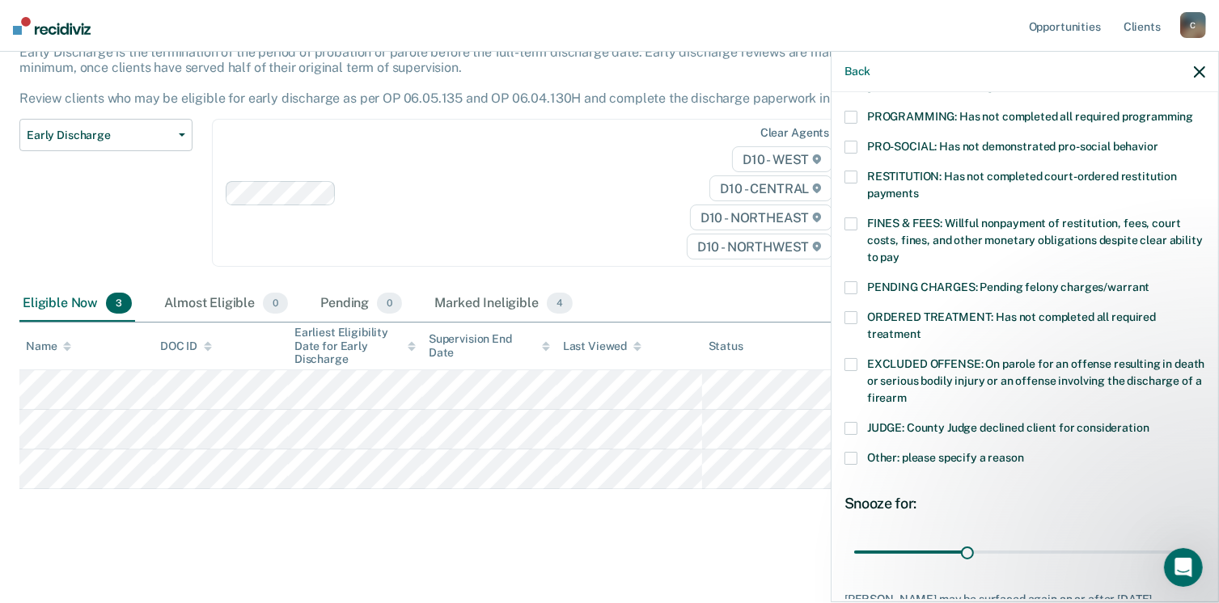
click at [851, 218] on span at bounding box center [850, 224] width 13 height 13
click at [899, 251] on input "FINES & FEES: Willful nonpayment of restitution, fees, court costs, fines, and …" at bounding box center [899, 251] width 0 height 0
drag, startPoint x: 961, startPoint y: 534, endPoint x: 1210, endPoint y: 513, distance: 249.1
type input "90"
click at [1195, 539] on input "range" at bounding box center [1024, 553] width 341 height 28
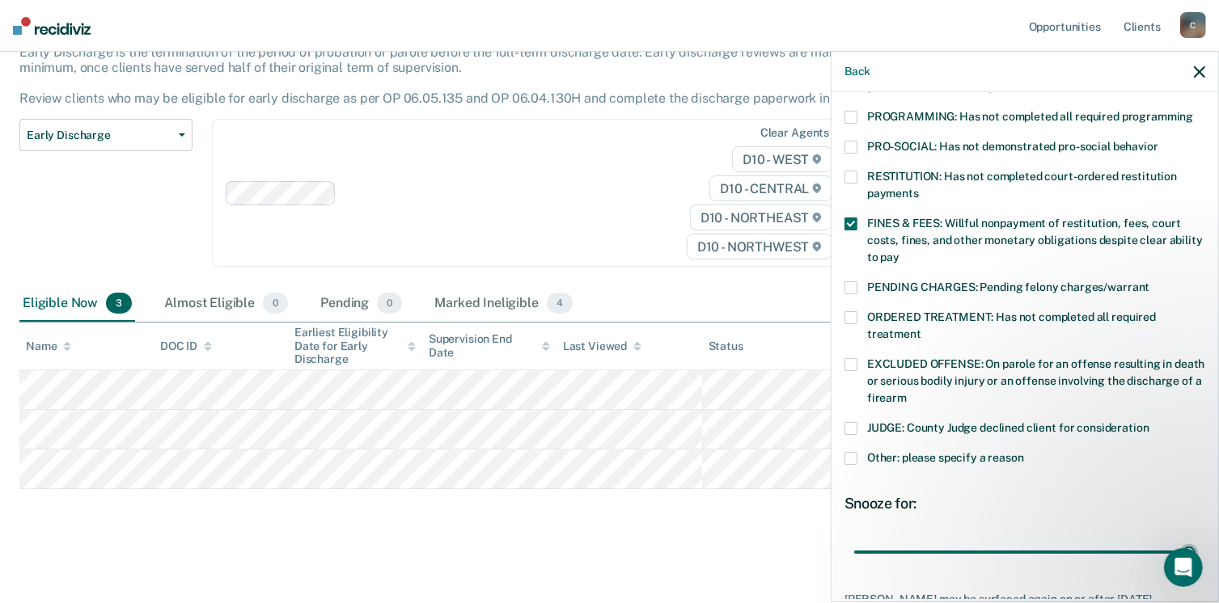
scroll to position [459, 0]
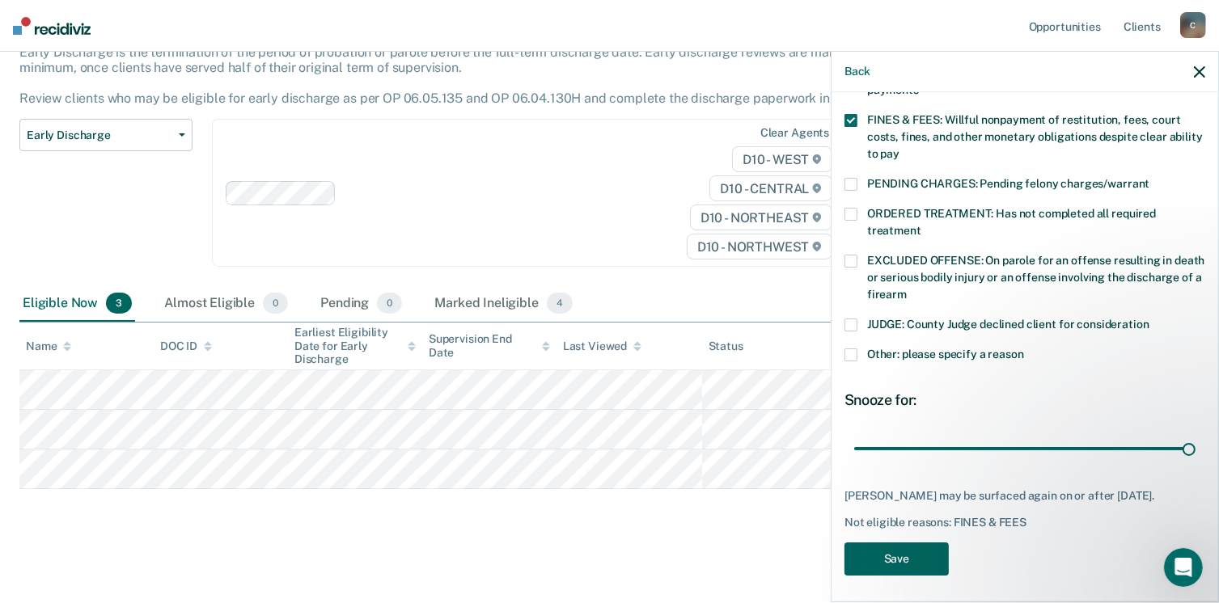
click at [927, 560] on button "Save" at bounding box center [896, 559] width 104 height 33
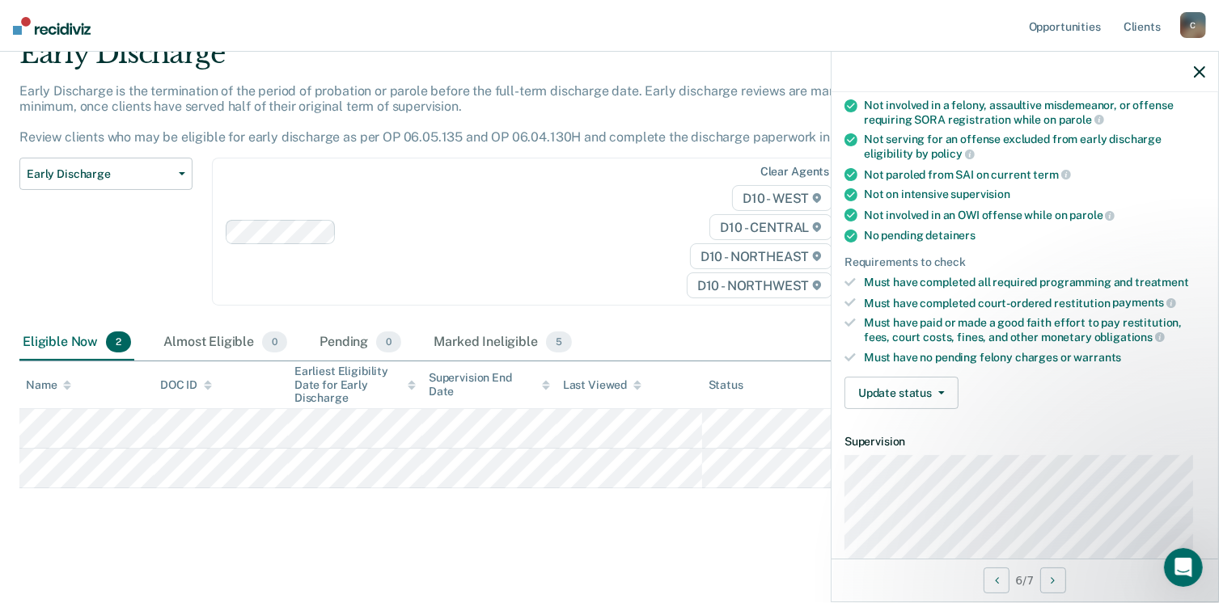
scroll to position [243, 0]
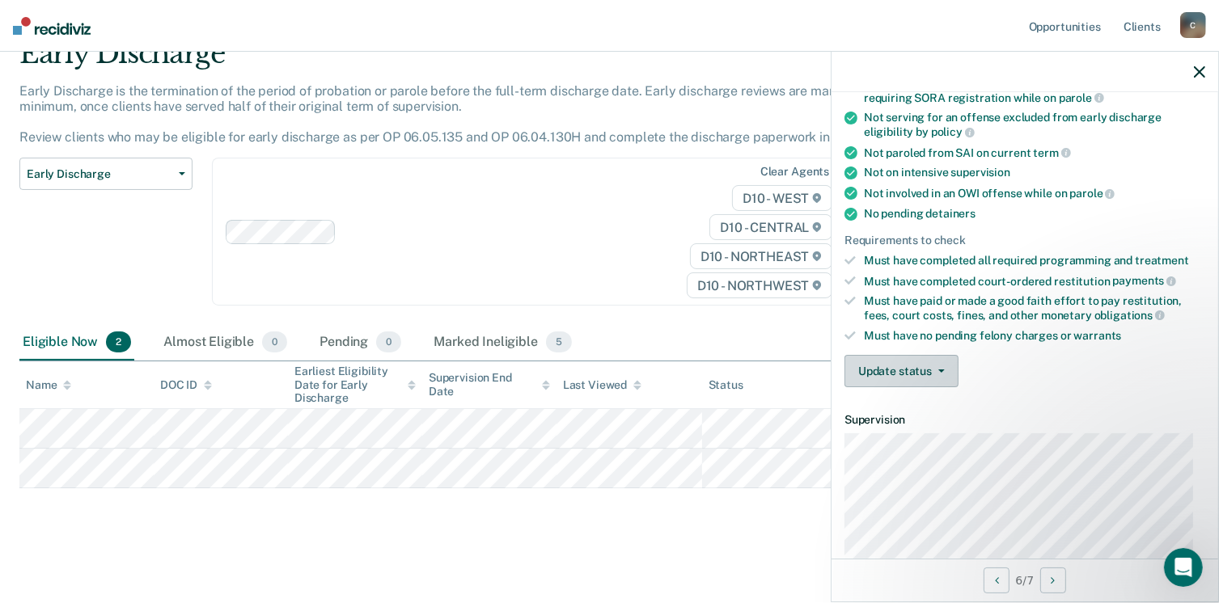
click at [881, 368] on button "Update status" at bounding box center [901, 371] width 114 height 32
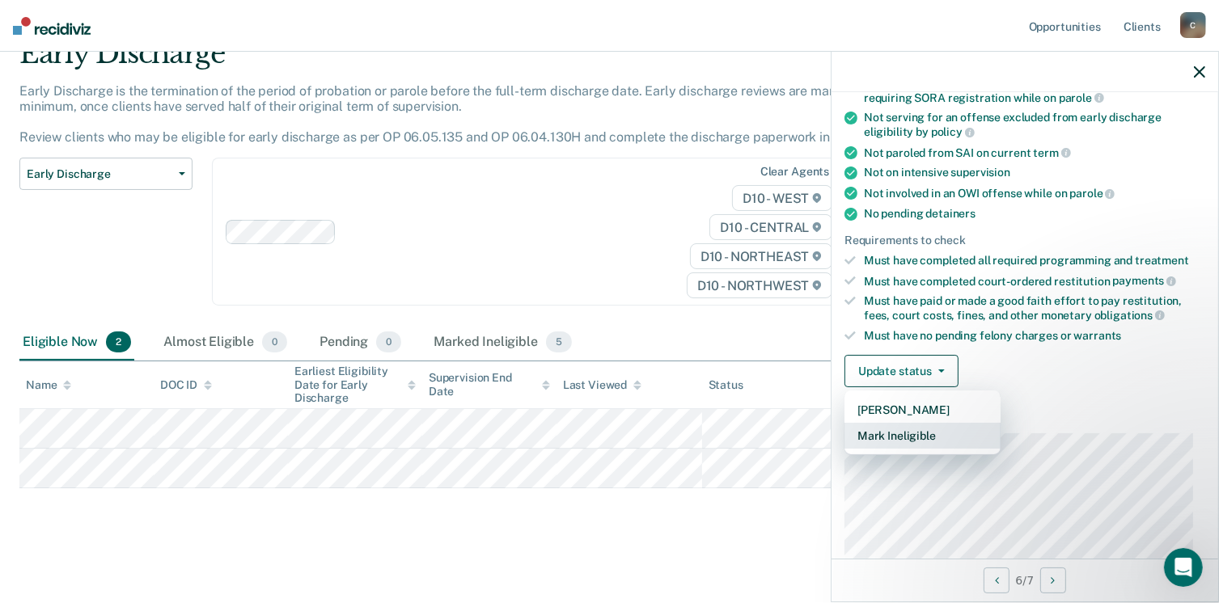
click at [921, 430] on button "Mark Ineligible" at bounding box center [922, 436] width 156 height 26
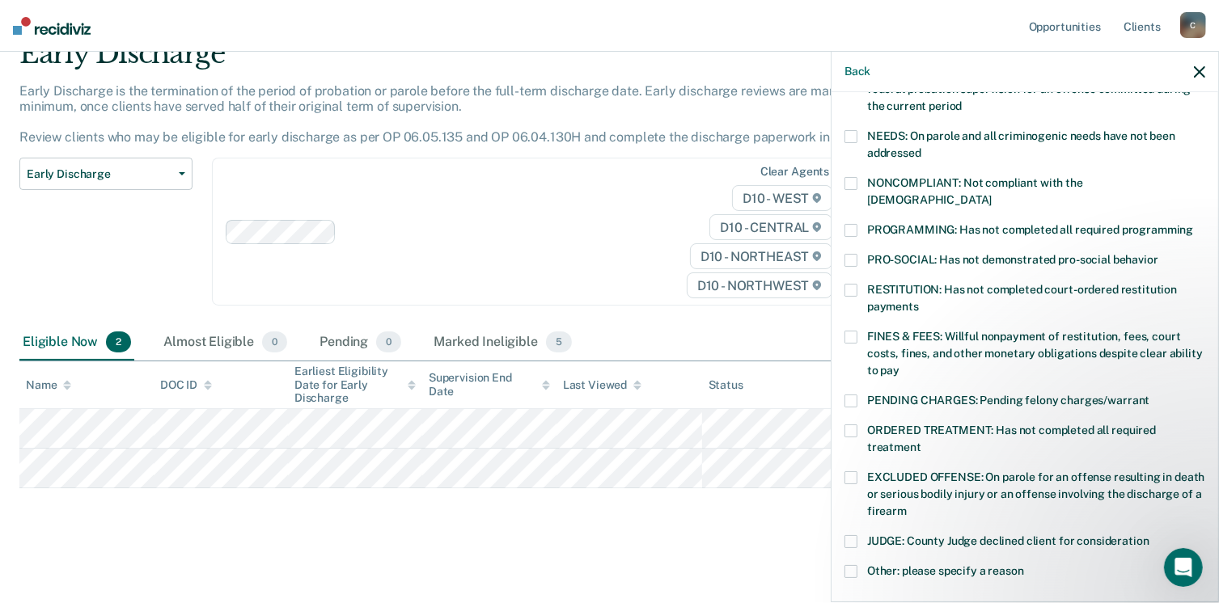
click at [857, 331] on label "FINES & FEES: Willful nonpayment of restitution, fees, court costs, fines, and …" at bounding box center [1024, 356] width 361 height 51
click at [899, 365] on input "FINES & FEES: Willful nonpayment of restitution, fees, court costs, fines, and …" at bounding box center [899, 365] width 0 height 0
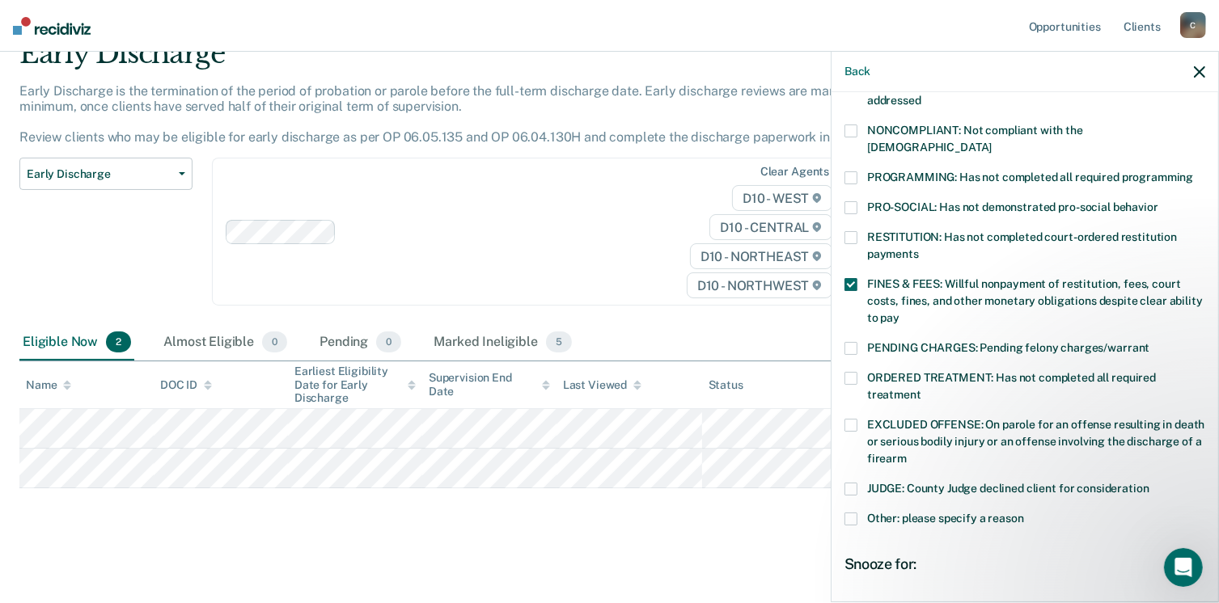
scroll to position [323, 0]
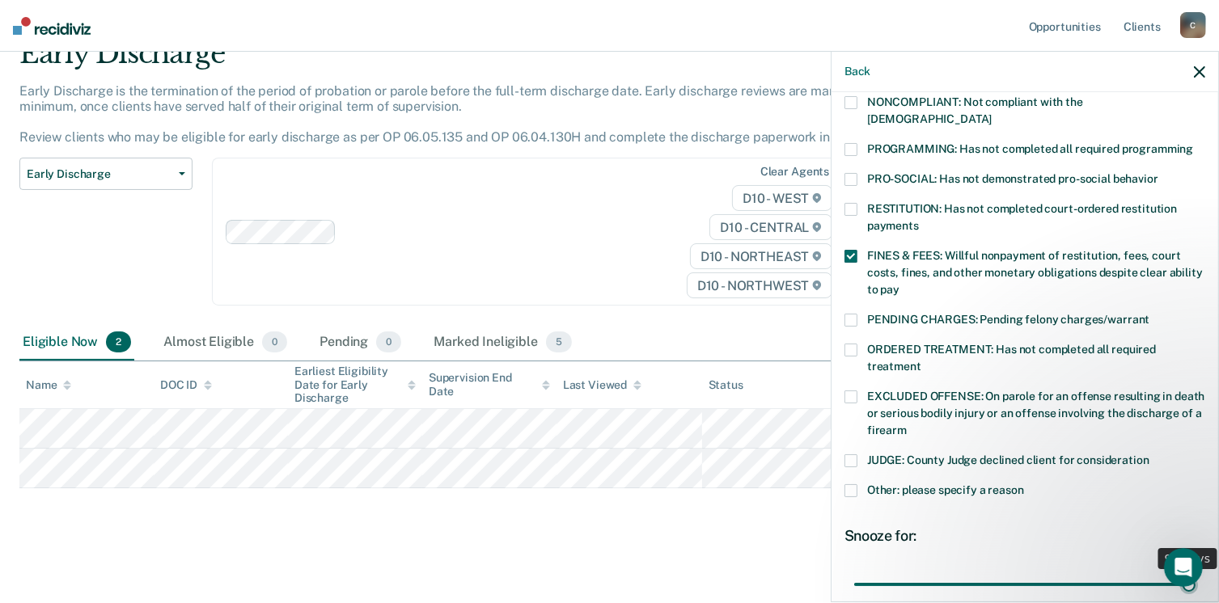
drag, startPoint x: 966, startPoint y: 566, endPoint x: 1213, endPoint y: 547, distance: 247.3
type input "90"
click at [1195, 571] on input "range" at bounding box center [1024, 585] width 341 height 28
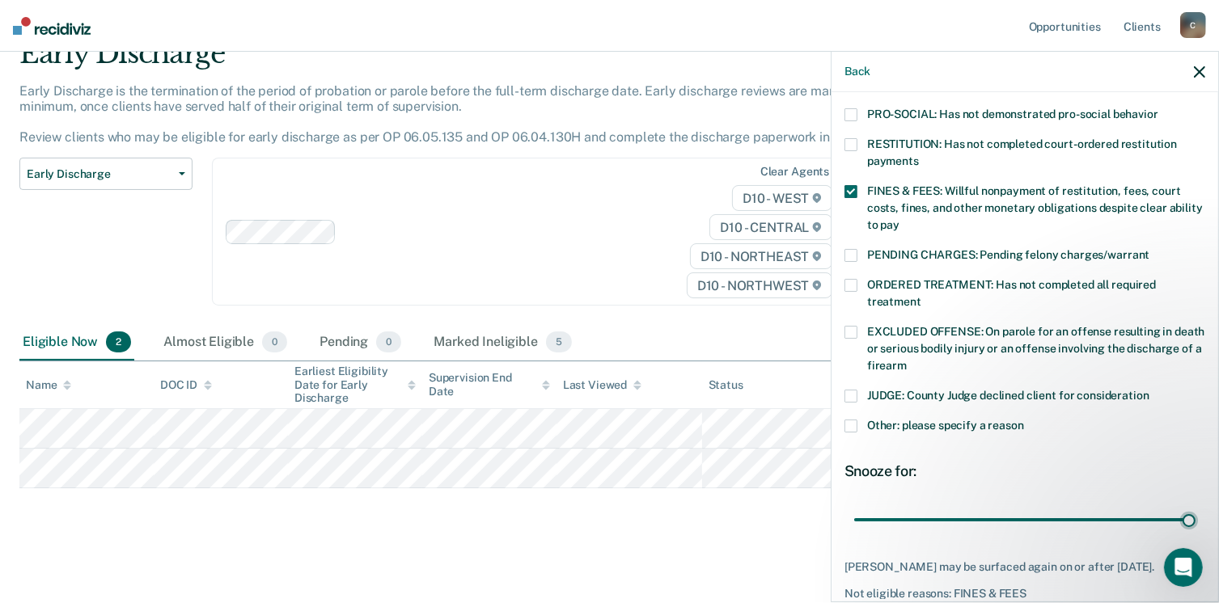
scroll to position [446, 0]
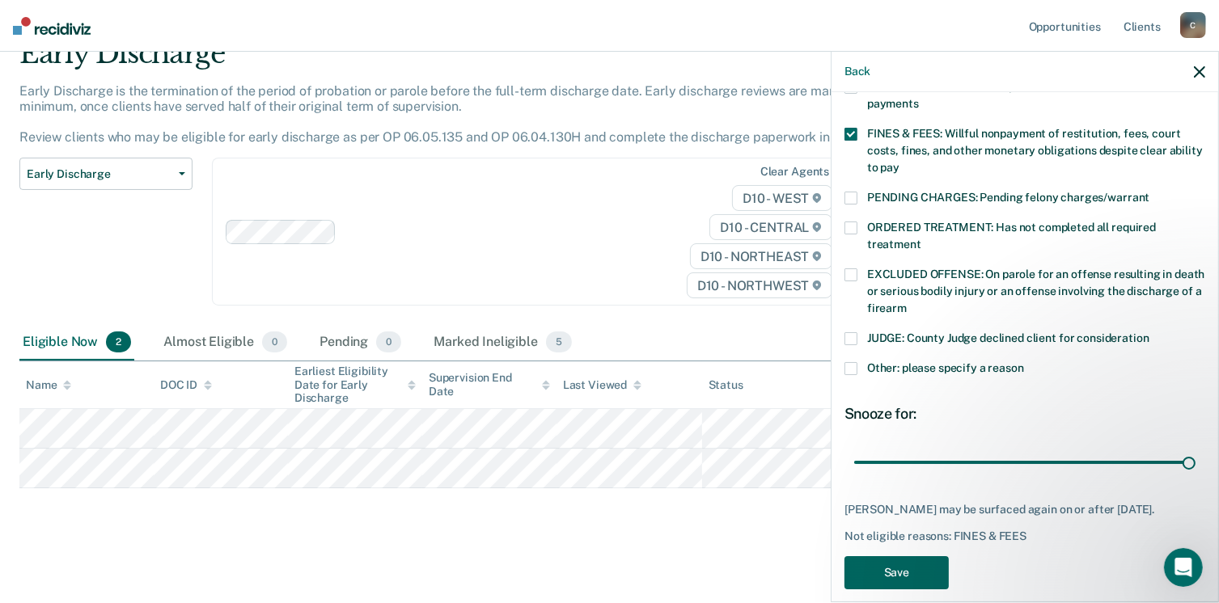
click at [910, 556] on button "Save" at bounding box center [896, 572] width 104 height 33
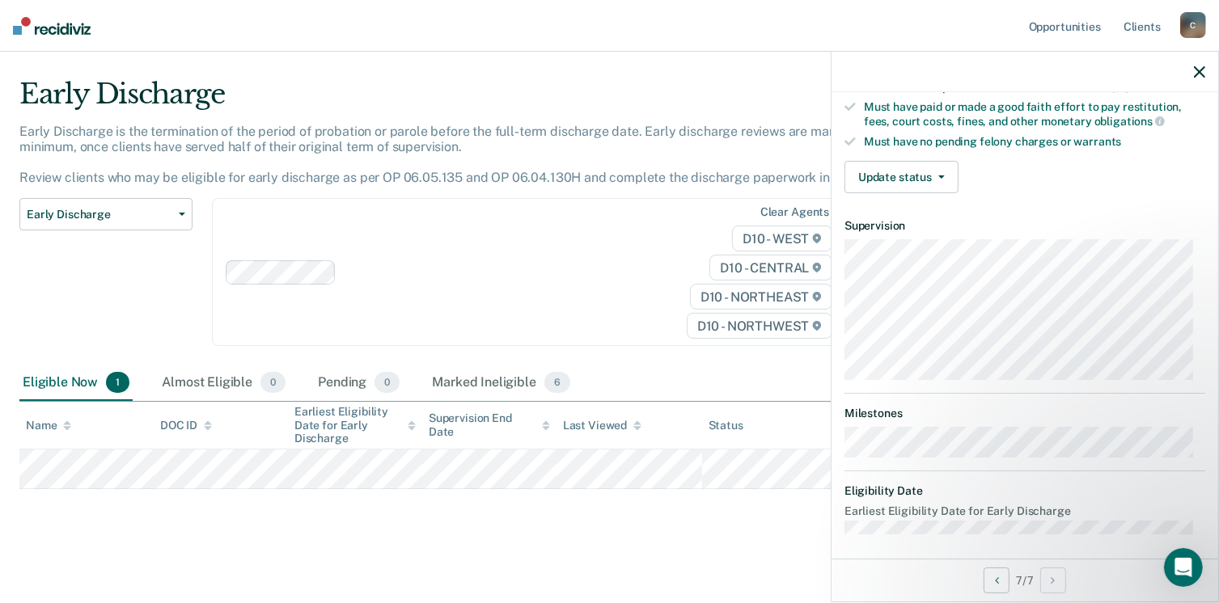
scroll to position [194, 0]
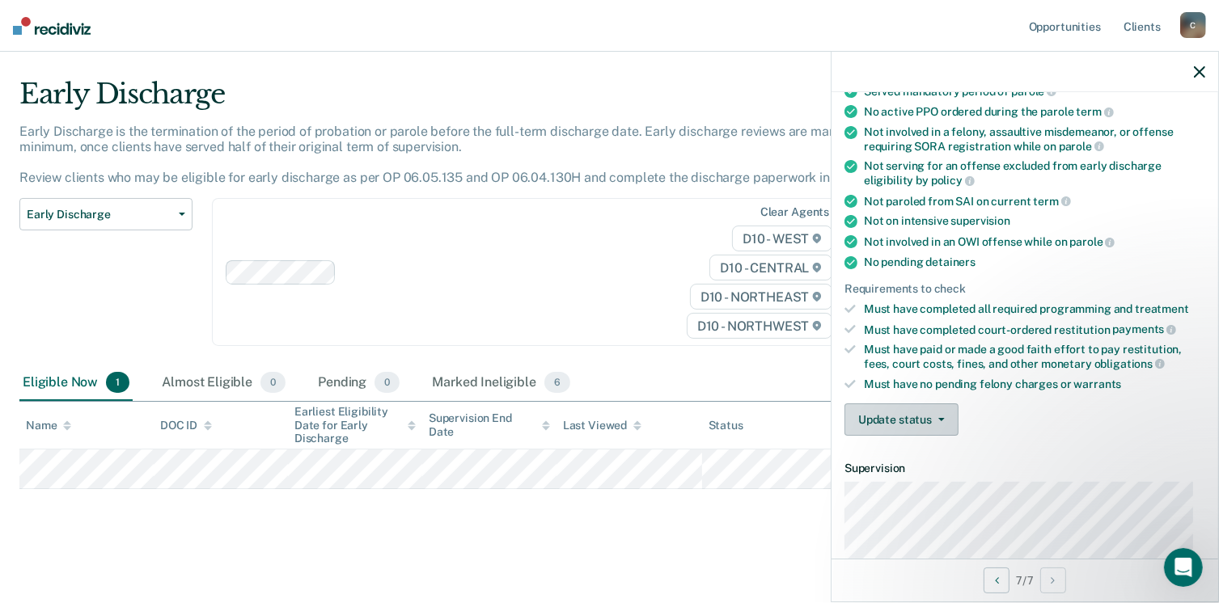
click at [889, 414] on button "Update status" at bounding box center [901, 419] width 114 height 32
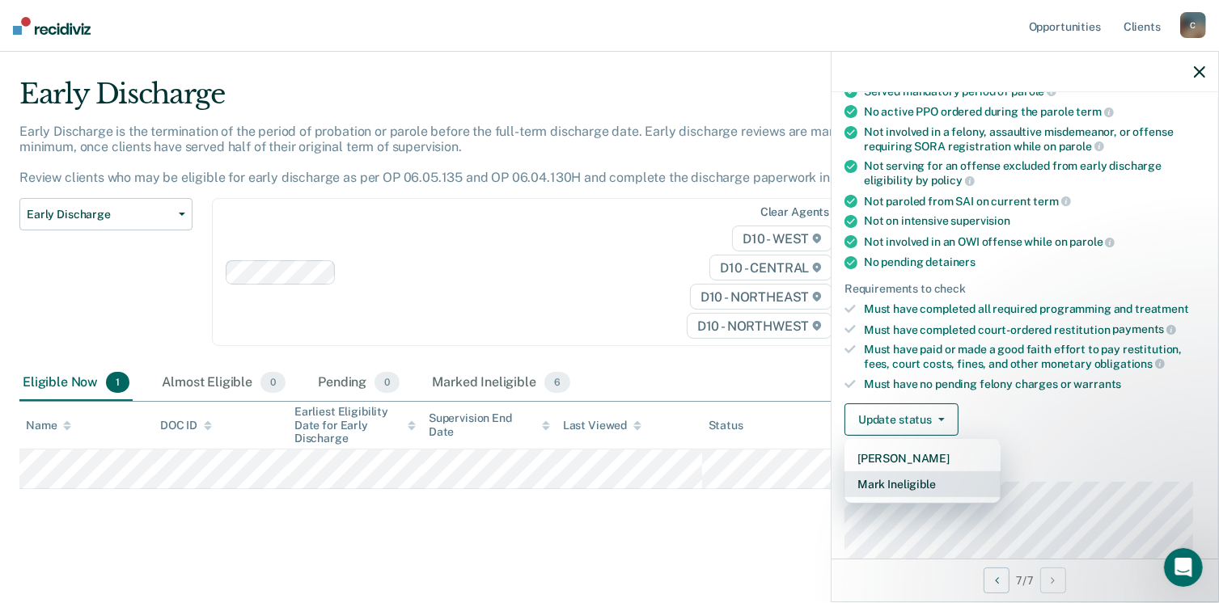
click at [897, 475] on button "Mark Ineligible" at bounding box center [922, 484] width 156 height 26
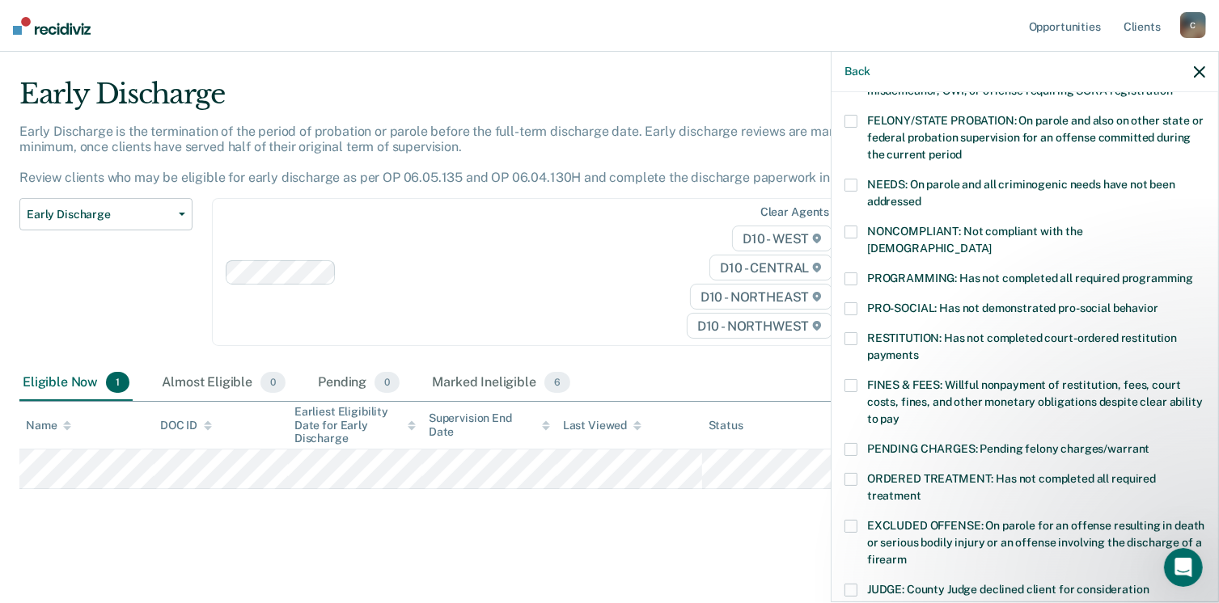
click at [856, 379] on span at bounding box center [850, 385] width 13 height 13
click at [899, 413] on input "FINES & FEES: Willful nonpayment of restitution, fees, court costs, fines, and …" at bounding box center [899, 413] width 0 height 0
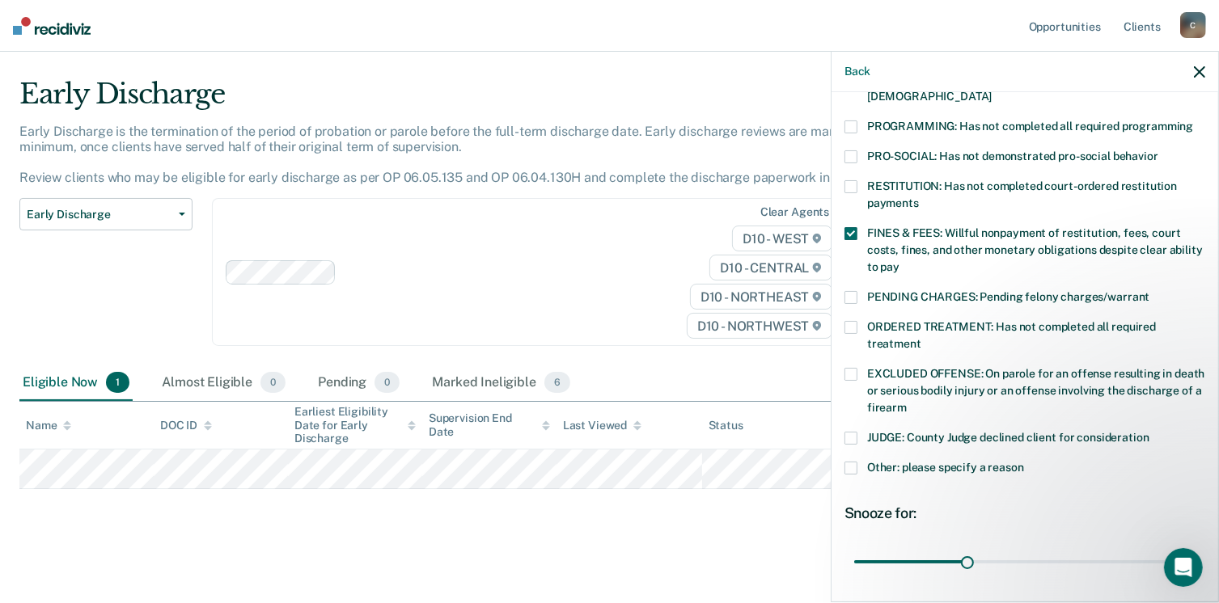
scroll to position [356, 0]
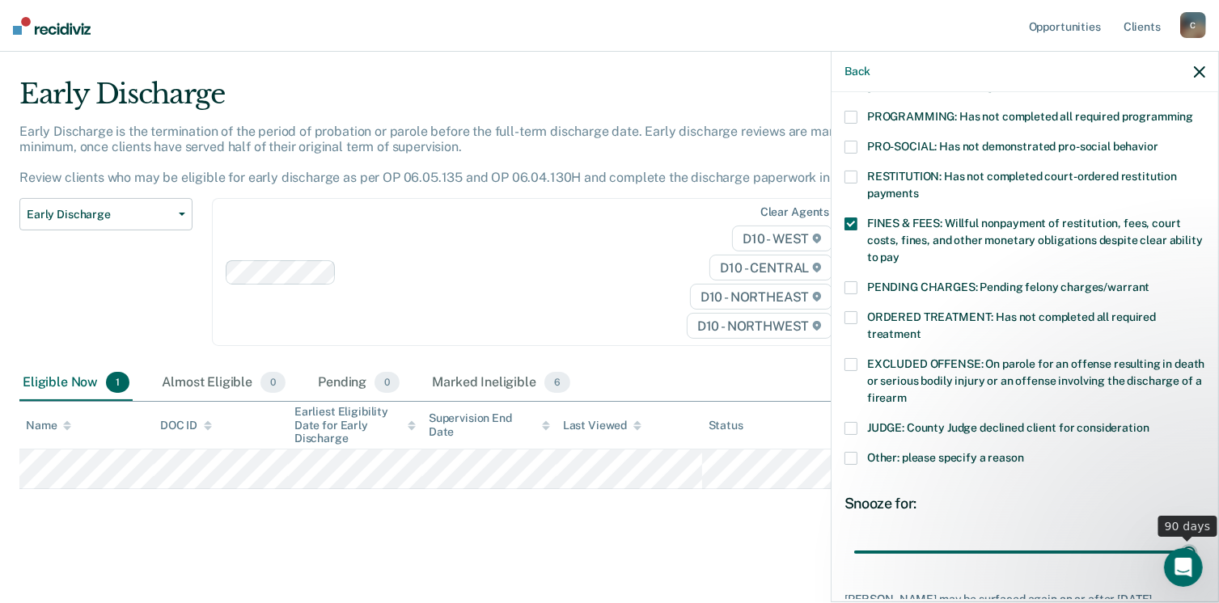
drag, startPoint x: 958, startPoint y: 532, endPoint x: 1207, endPoint y: 517, distance: 249.5
type input "90"
click at [1195, 539] on input "range" at bounding box center [1024, 553] width 341 height 28
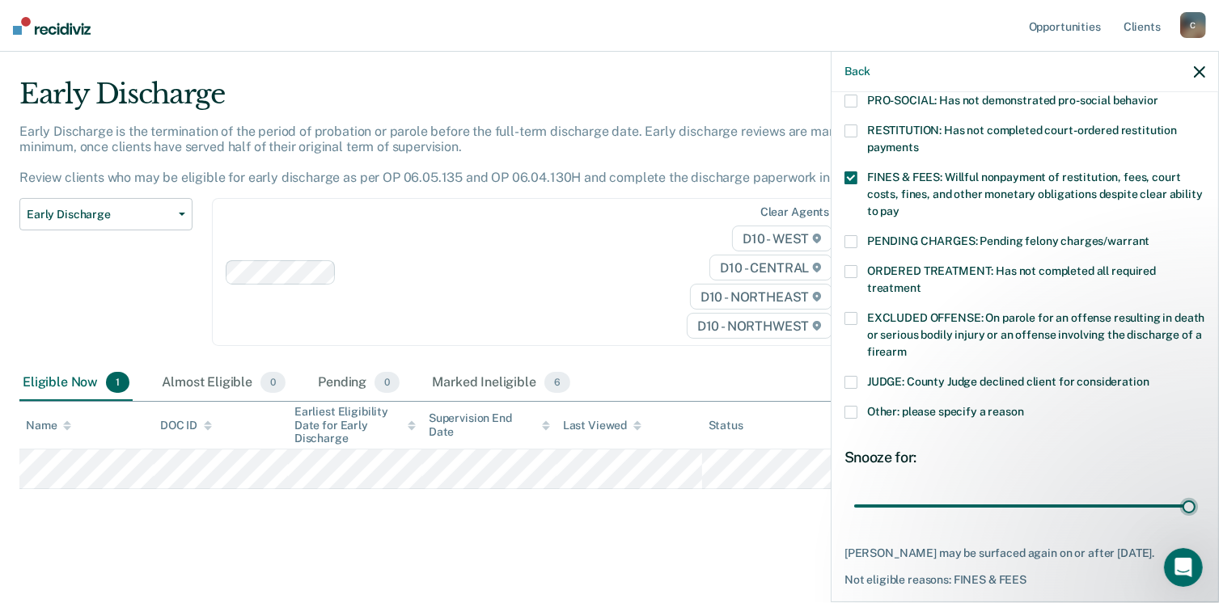
scroll to position [446, 0]
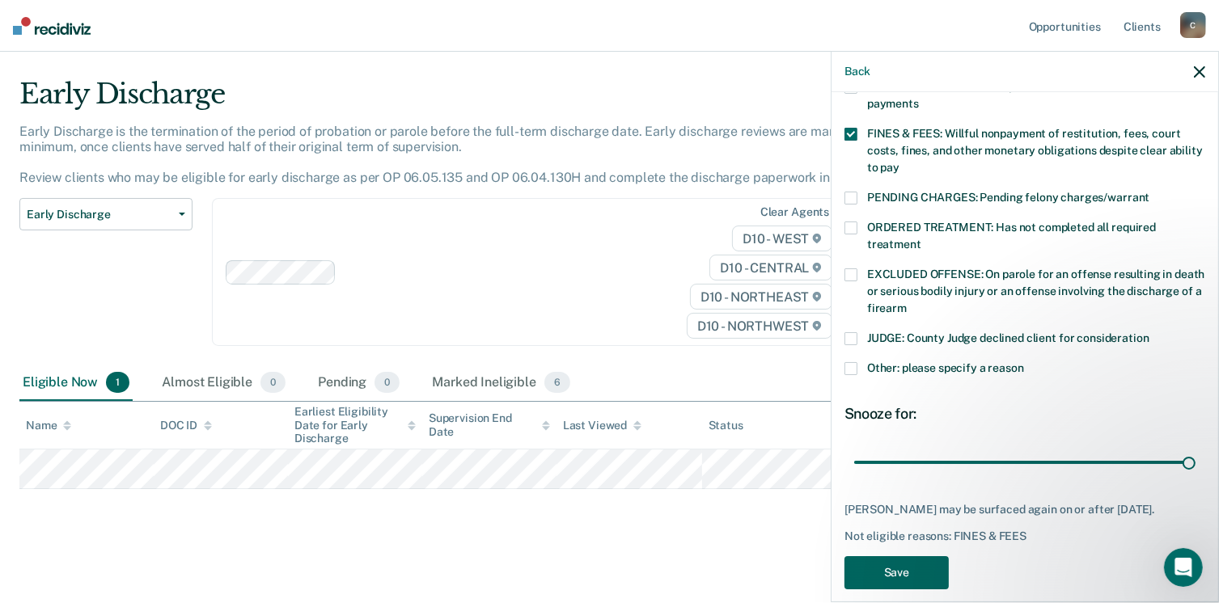
click at [902, 556] on button "Save" at bounding box center [896, 572] width 104 height 33
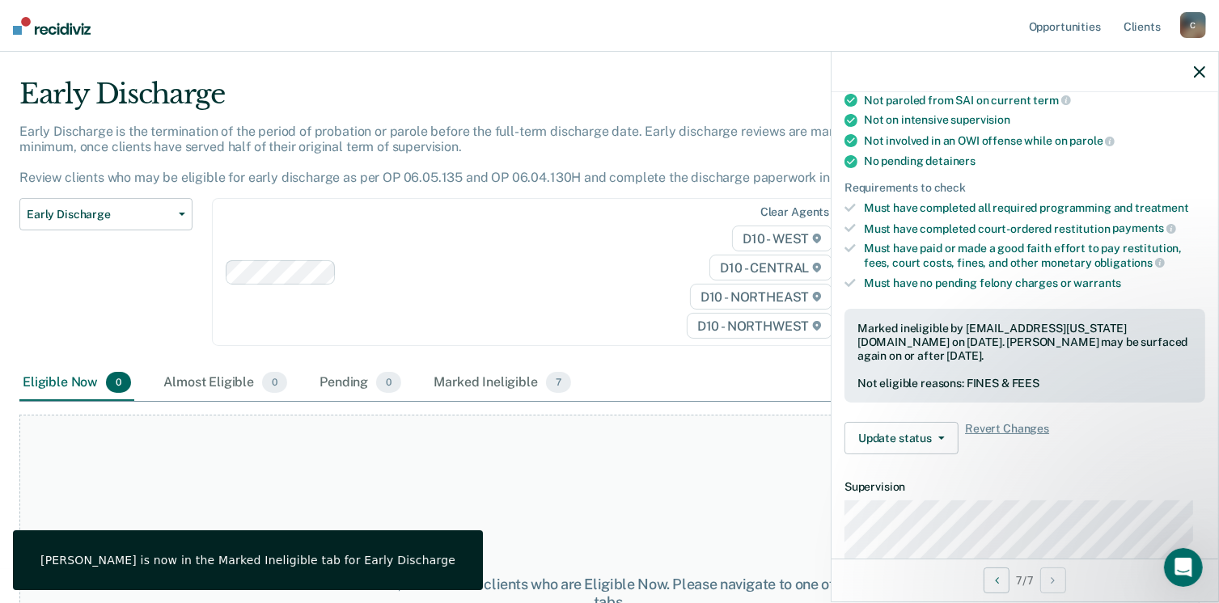
scroll to position [122, 0]
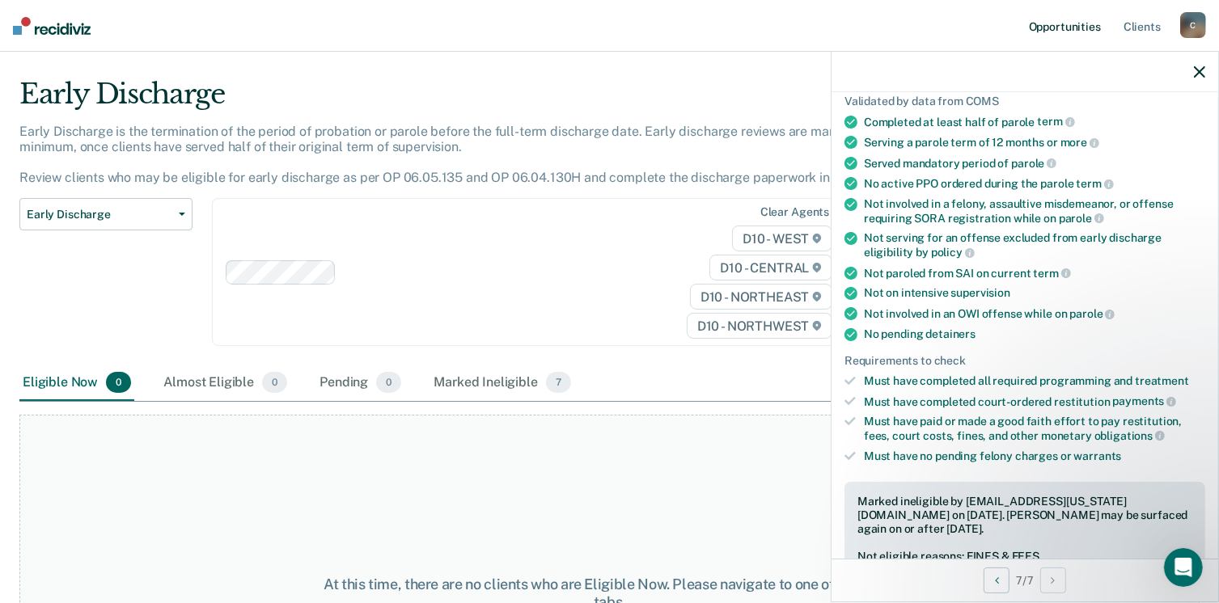
click at [1054, 29] on link "Opportunities" at bounding box center [1064, 26] width 78 height 52
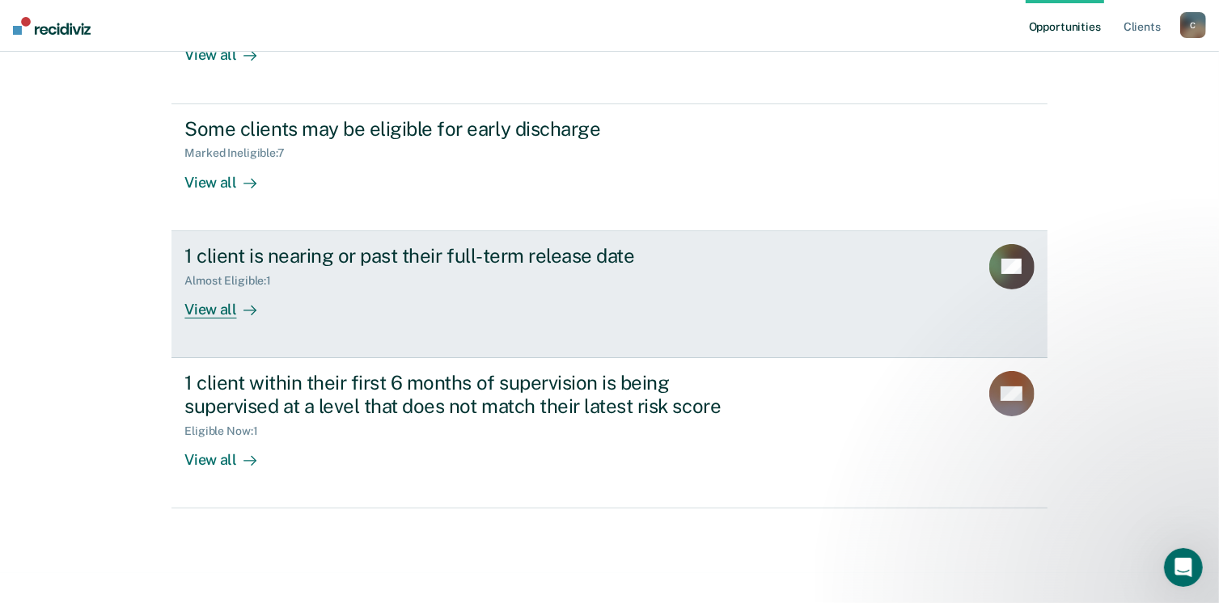
scroll to position [347, 0]
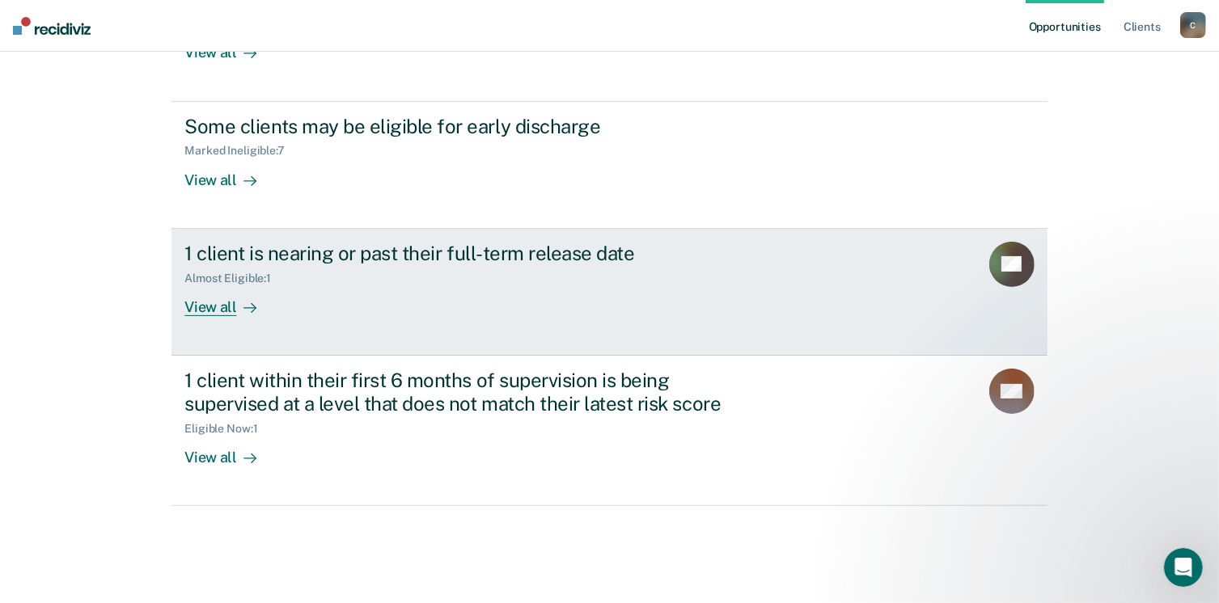
click at [197, 303] on div "View all" at bounding box center [229, 301] width 91 height 32
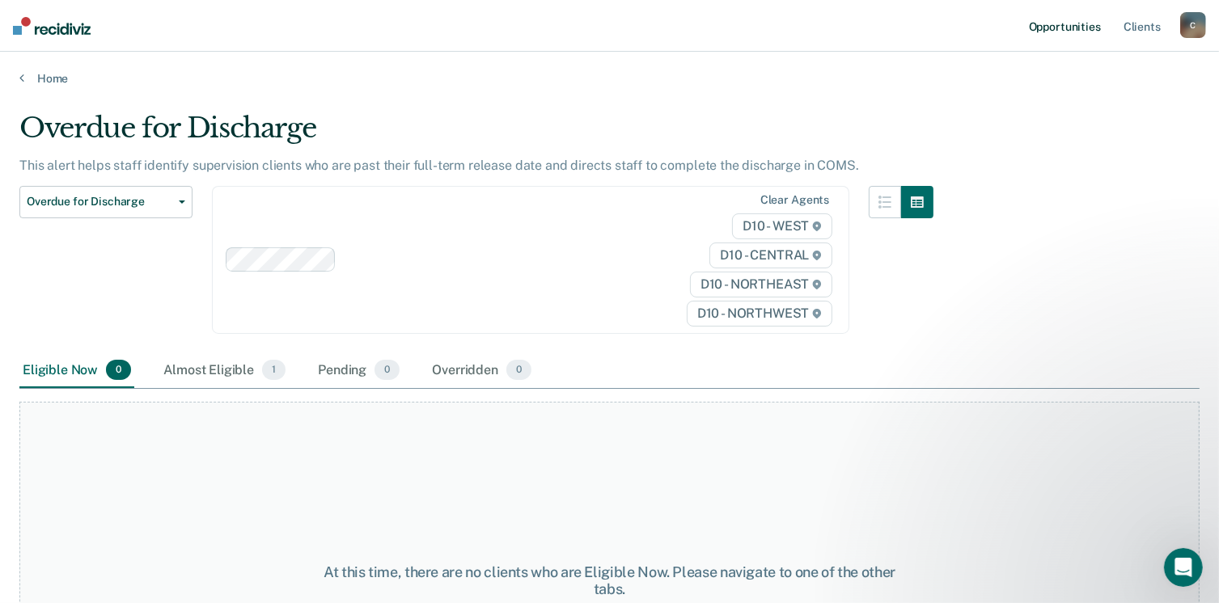
click at [1067, 29] on link "Opportunities" at bounding box center [1064, 26] width 78 height 52
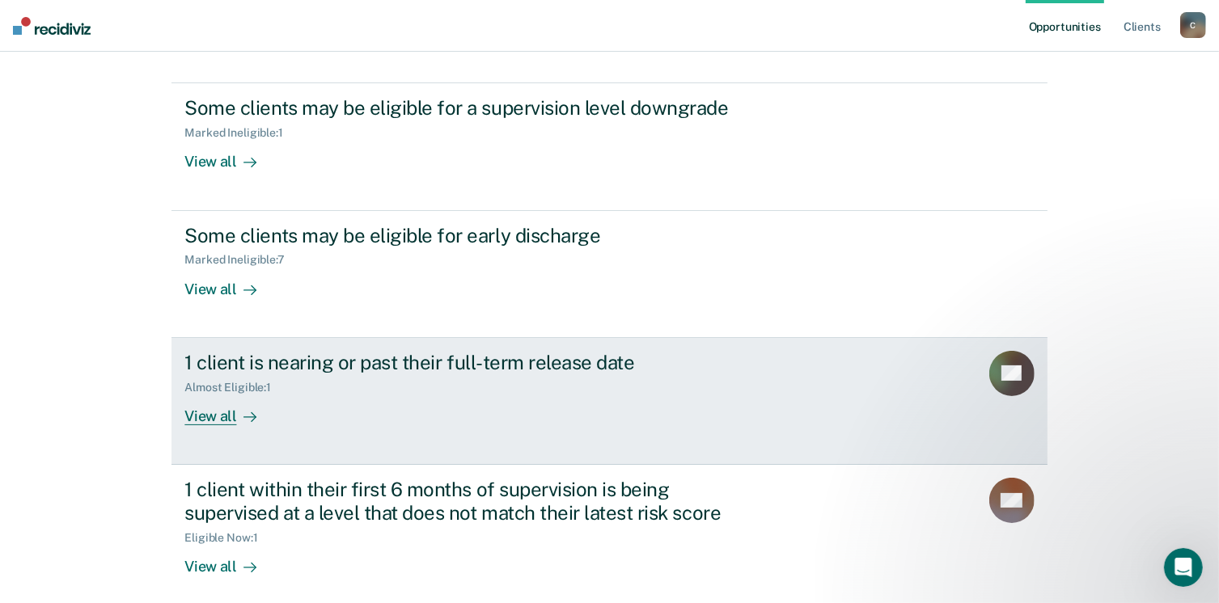
scroll to position [347, 0]
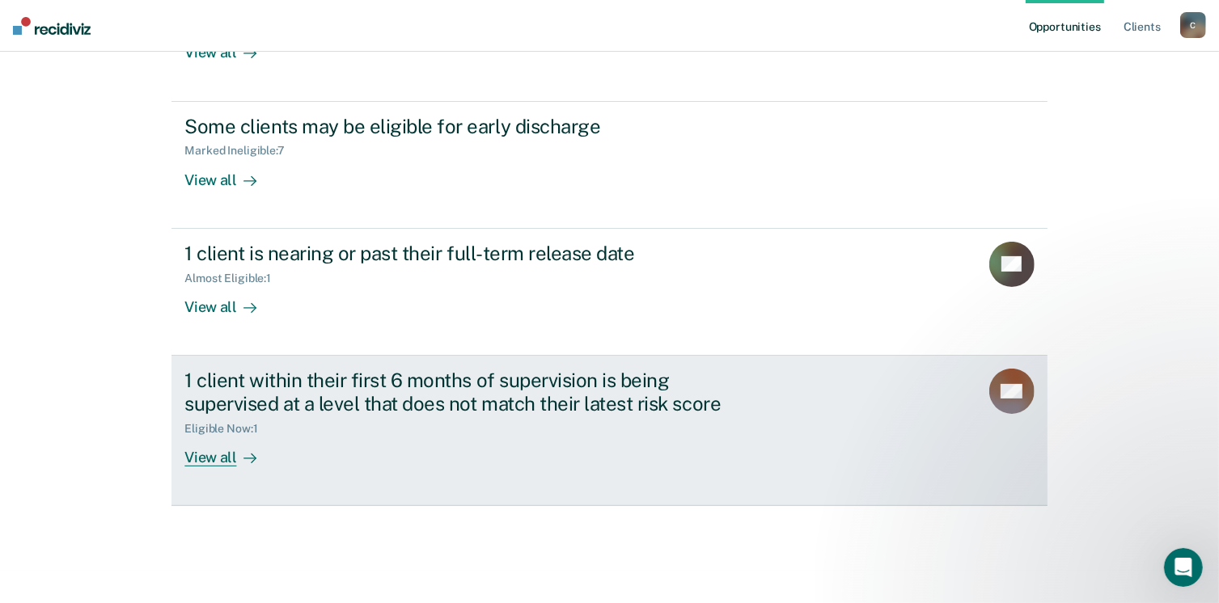
click at [223, 448] on div "View all" at bounding box center [229, 451] width 91 height 32
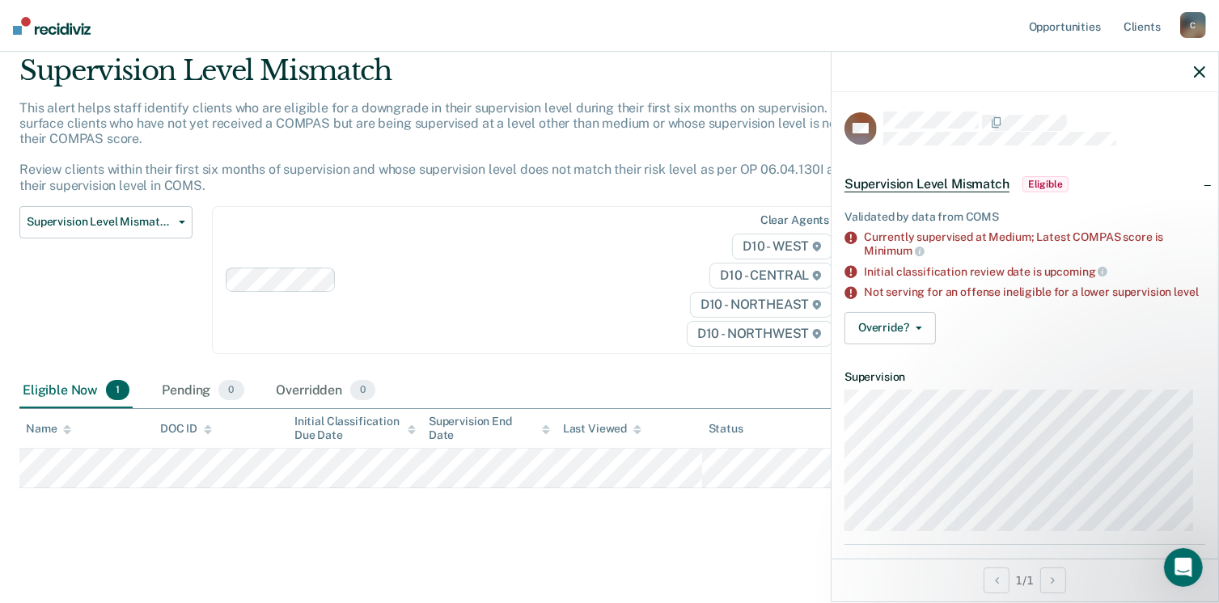
scroll to position [162, 0]
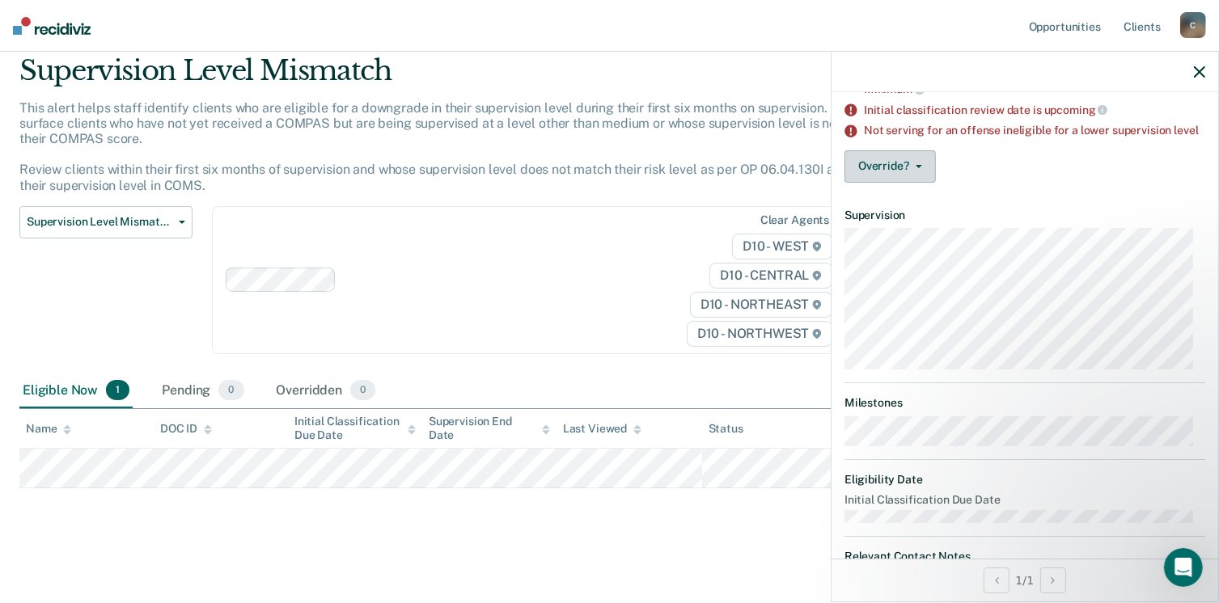
click at [915, 182] on button "Override?" at bounding box center [889, 166] width 91 height 32
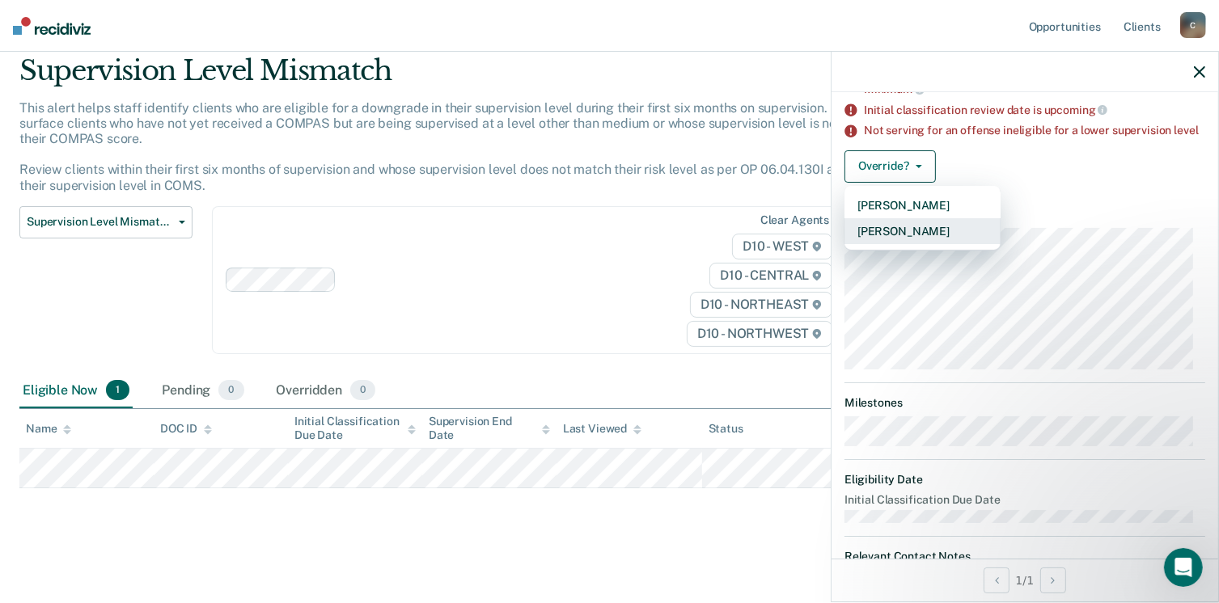
click at [915, 244] on button "[PERSON_NAME]" at bounding box center [922, 231] width 156 height 26
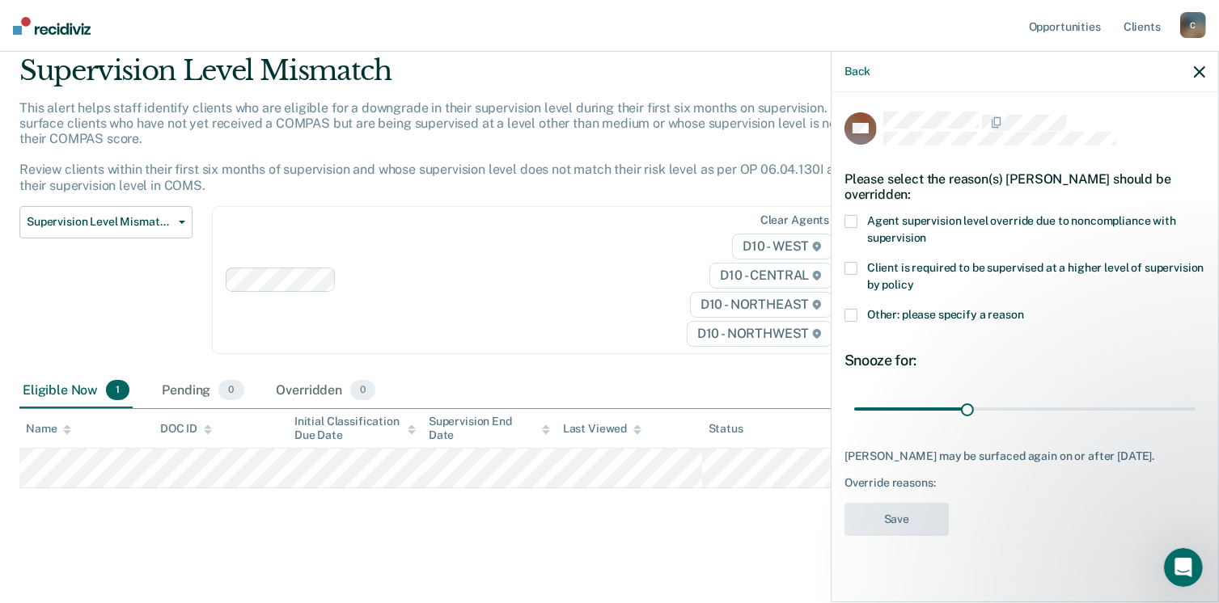
click at [860, 313] on label "Other: please specify a reason" at bounding box center [1024, 317] width 361 height 17
click at [1024, 309] on input "Other: please specify a reason" at bounding box center [1024, 309] width 0 height 0
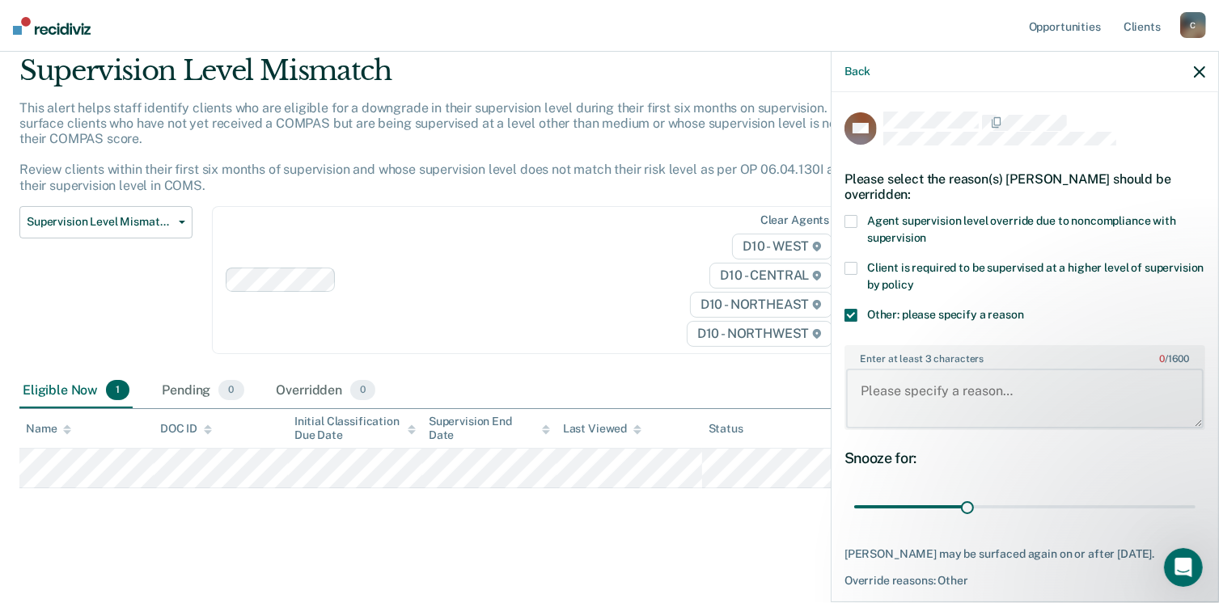
click at [928, 375] on textarea "Enter at least 3 characters 0 / 1600" at bounding box center [1024, 399] width 357 height 60
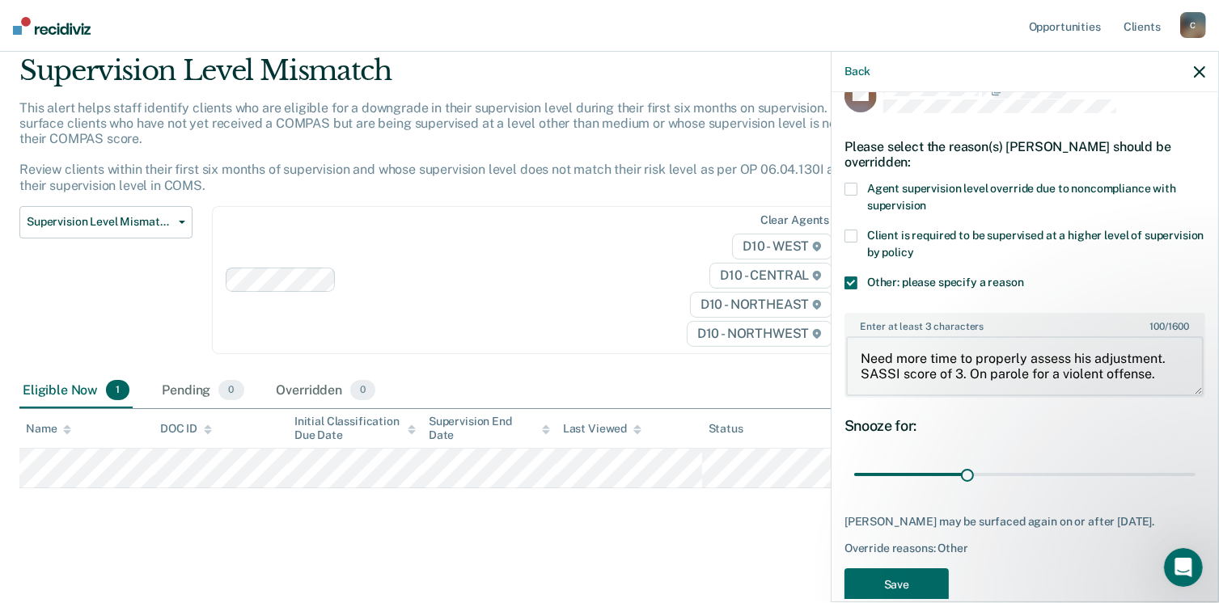
scroll to position [60, 0]
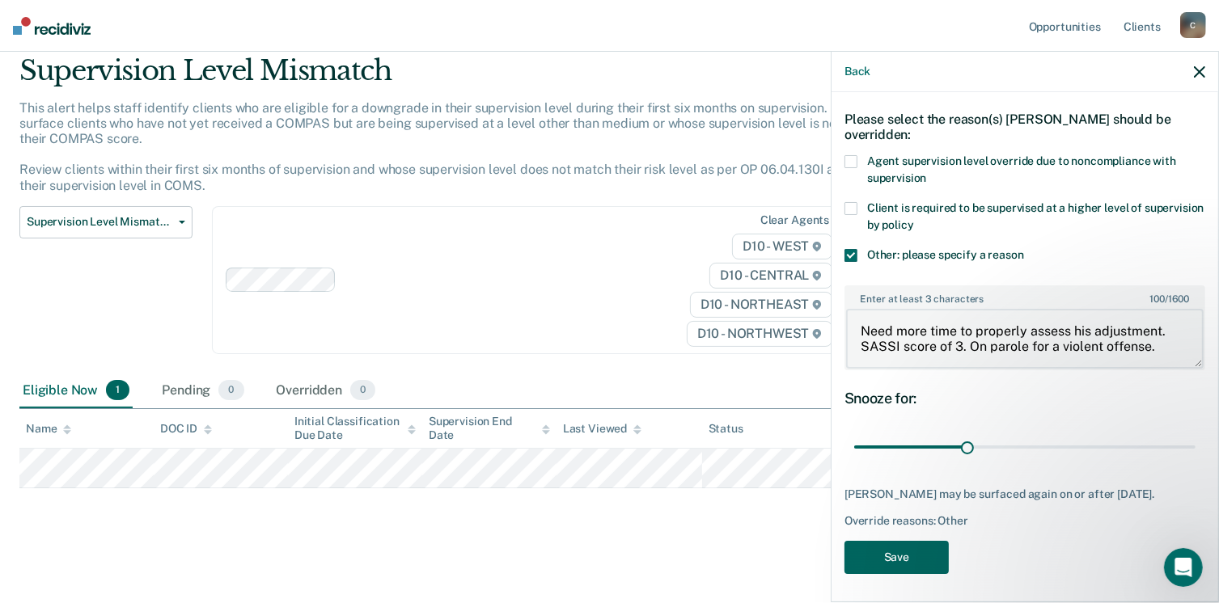
type textarea "Need more time to properly assess his adjustment. SASSI score of 3. On parole f…"
click at [911, 554] on button "Save" at bounding box center [896, 557] width 104 height 33
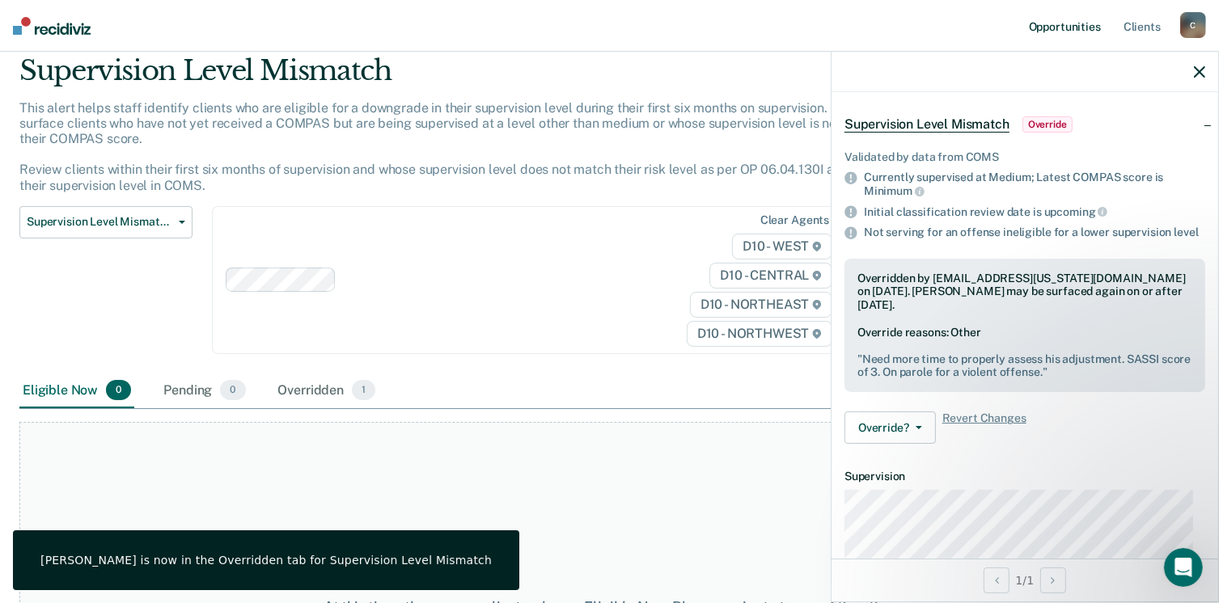
click at [1058, 28] on link "Opportunities" at bounding box center [1064, 26] width 78 height 52
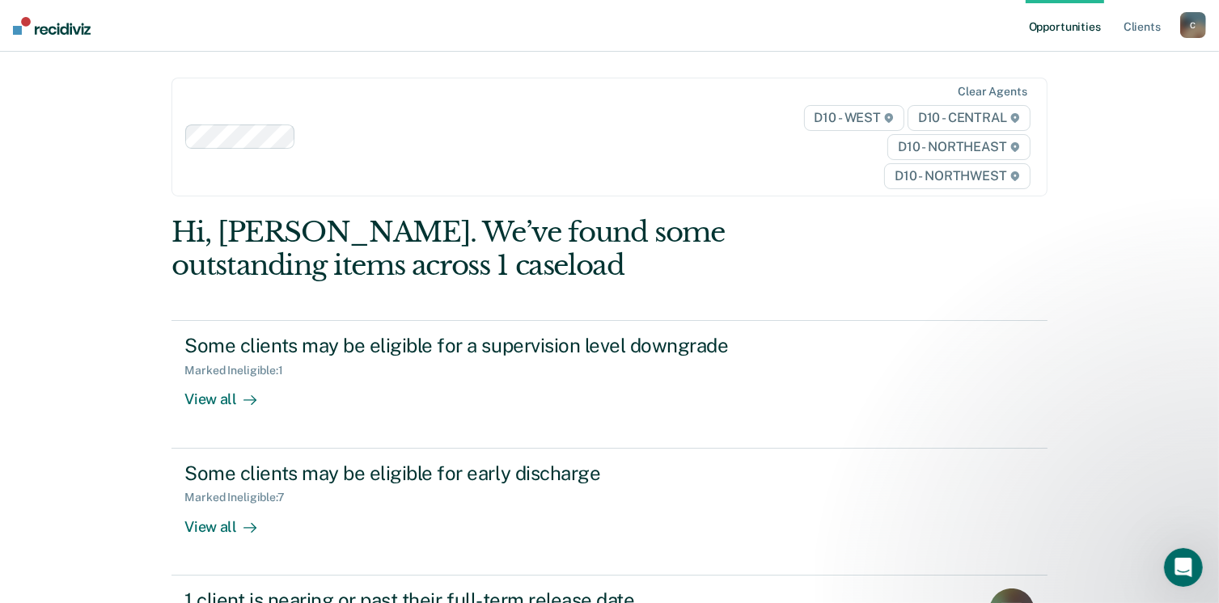
click at [1054, 3] on link "Opportunities" at bounding box center [1064, 26] width 78 height 52
click at [1193, 24] on div "C" at bounding box center [1193, 25] width 26 height 26
click at [1096, 105] on link "Log Out" at bounding box center [1128, 106] width 130 height 14
